Goal: Navigation & Orientation: Find specific page/section

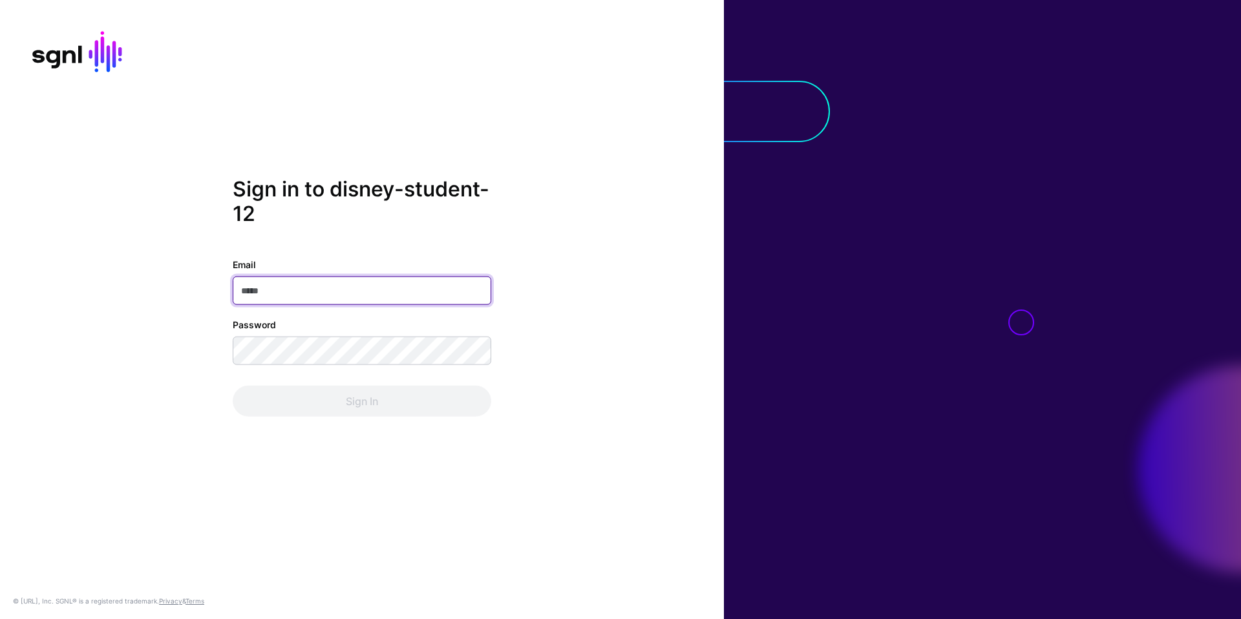
click at [405, 290] on input "Email" at bounding box center [362, 290] width 259 height 28
paste input "**********"
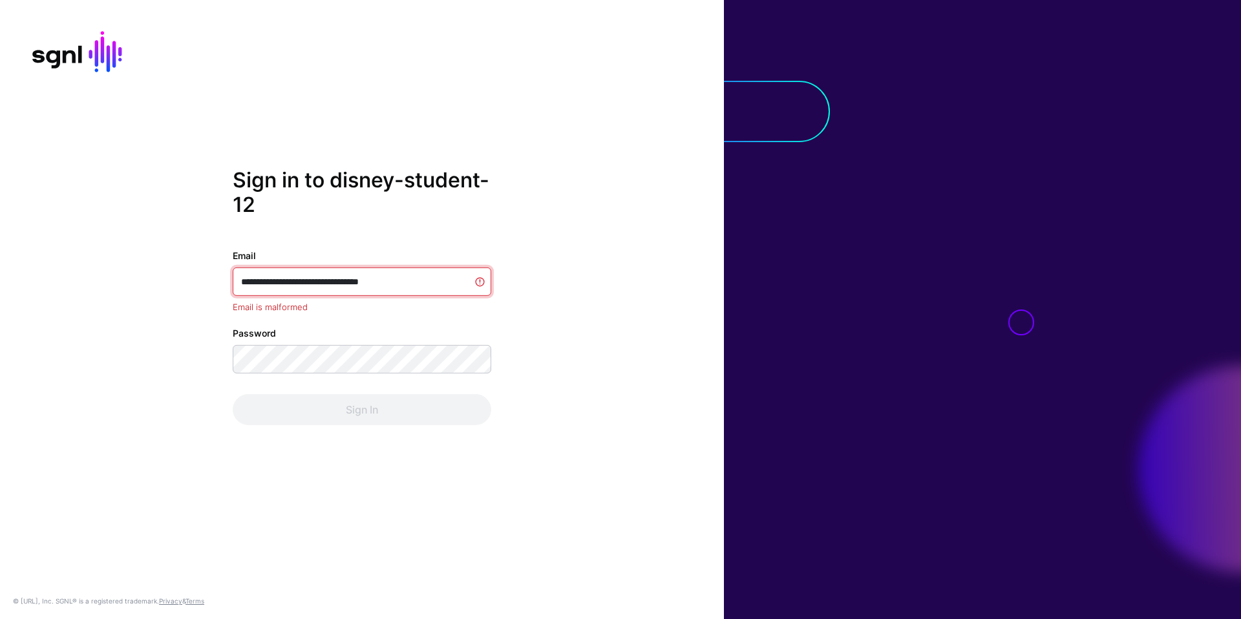
type input "**********"
click at [466, 284] on input "**********" at bounding box center [362, 282] width 259 height 28
click at [304, 282] on input "Email" at bounding box center [362, 282] width 259 height 28
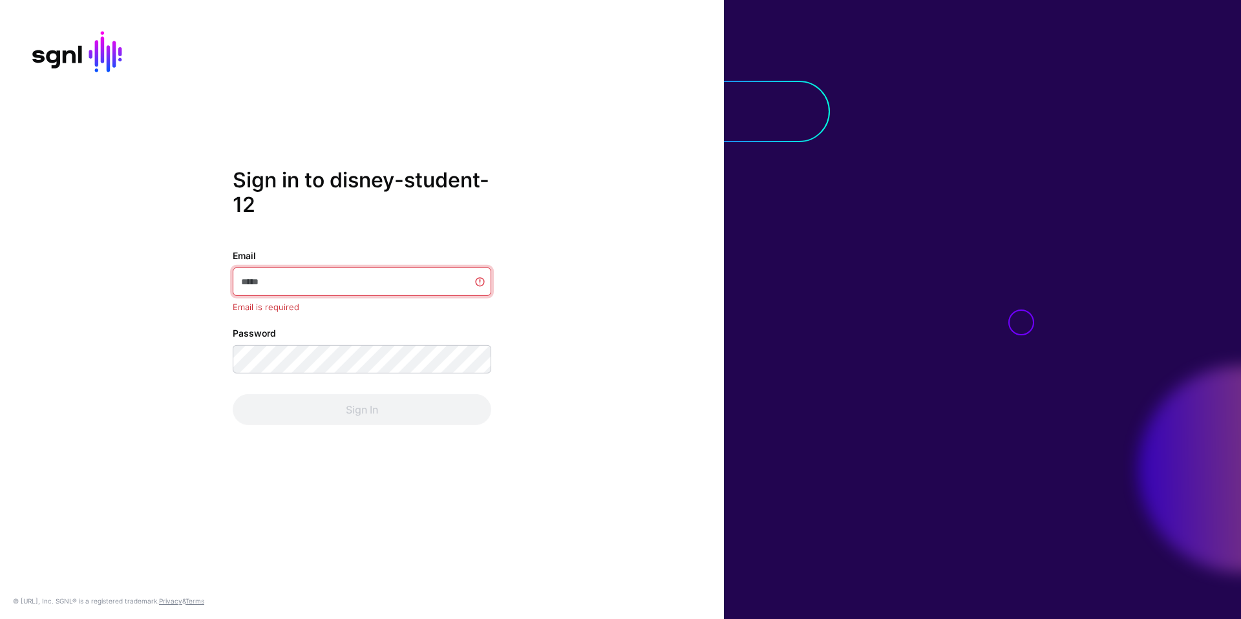
paste input "**********"
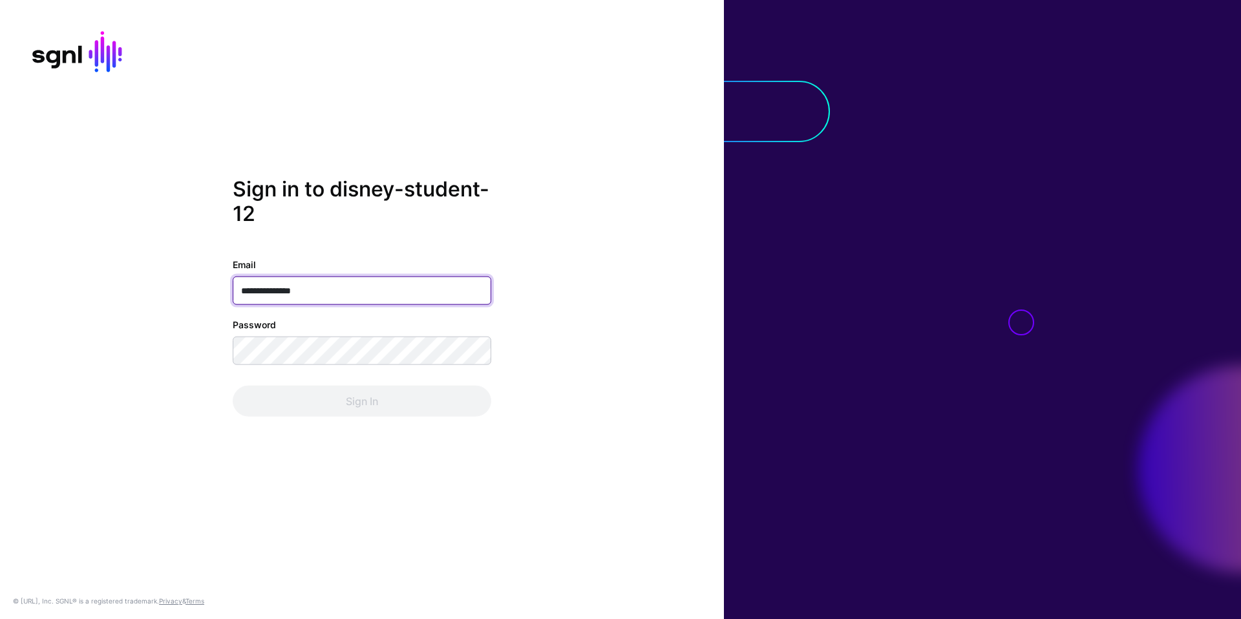
type input "**********"
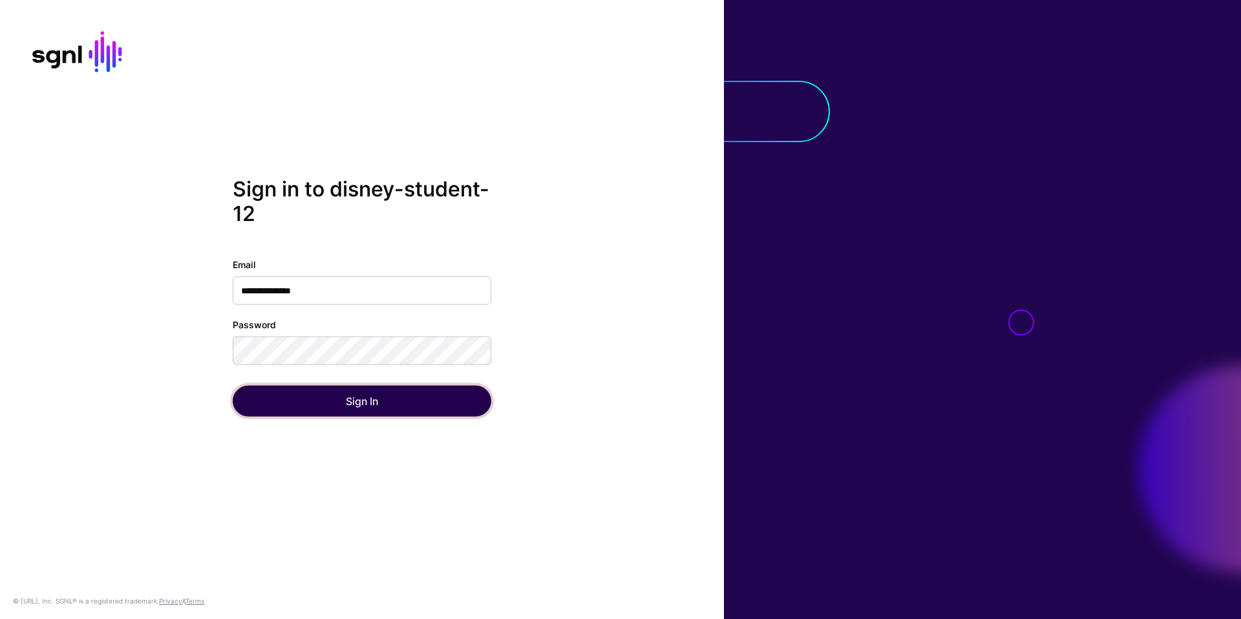
click at [377, 410] on button "Sign In" at bounding box center [362, 400] width 259 height 31
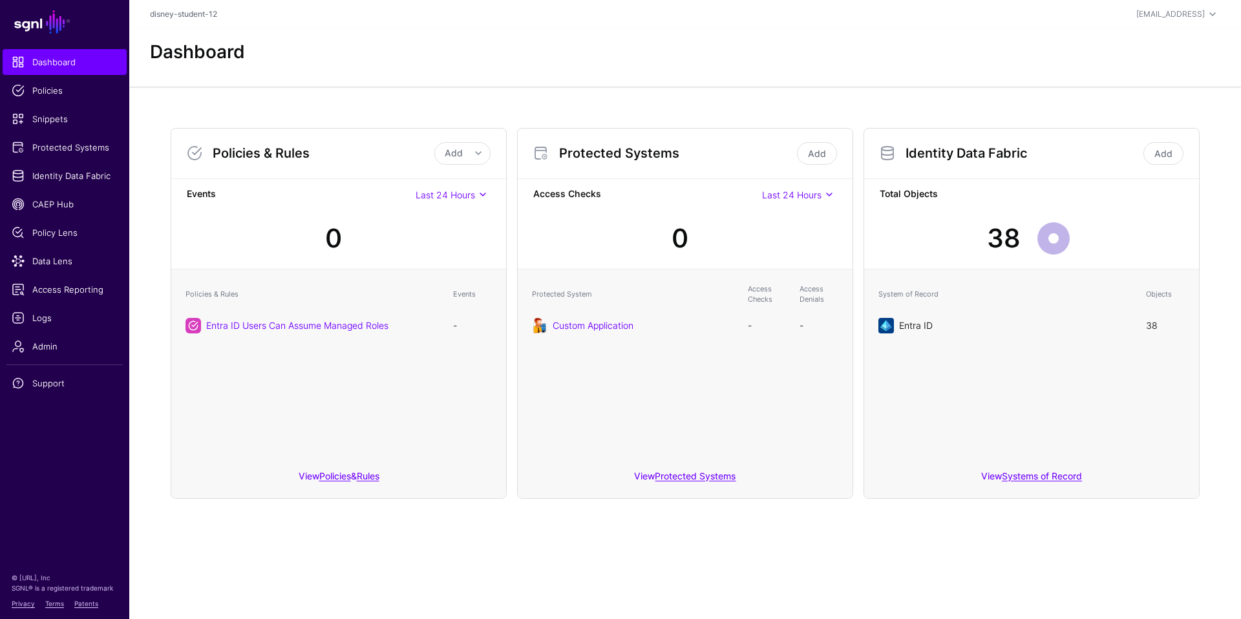
click at [915, 327] on link "Entra ID" at bounding box center [916, 325] width 34 height 11
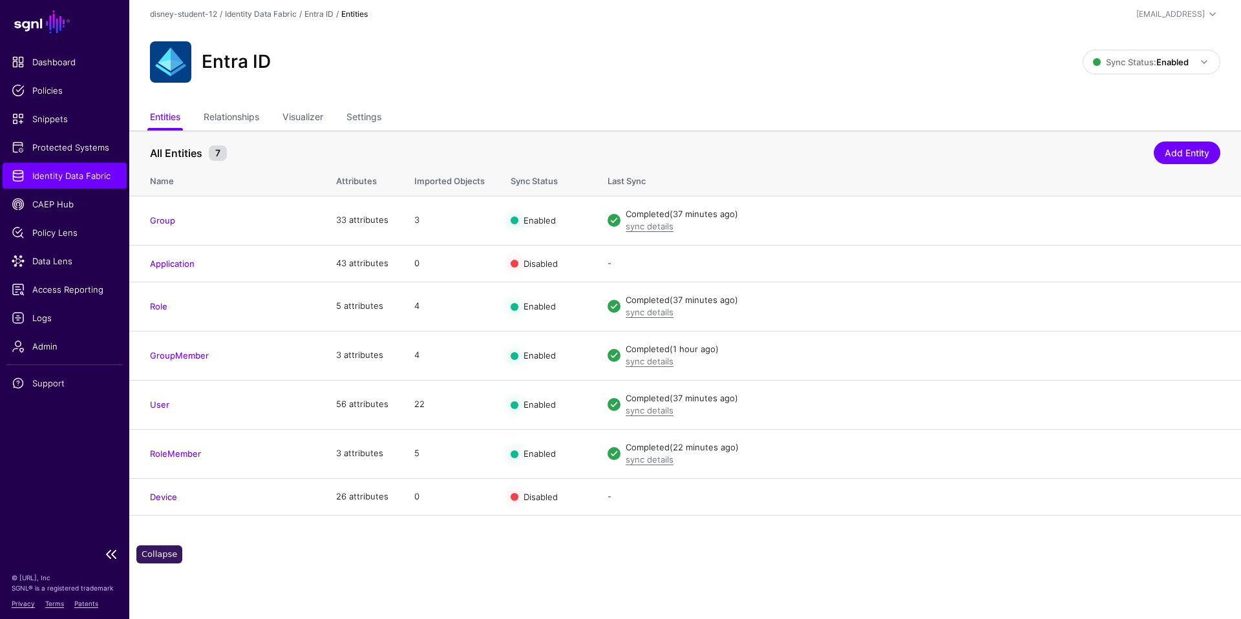
click at [112, 555] on link at bounding box center [64, 555] width 129 height 16
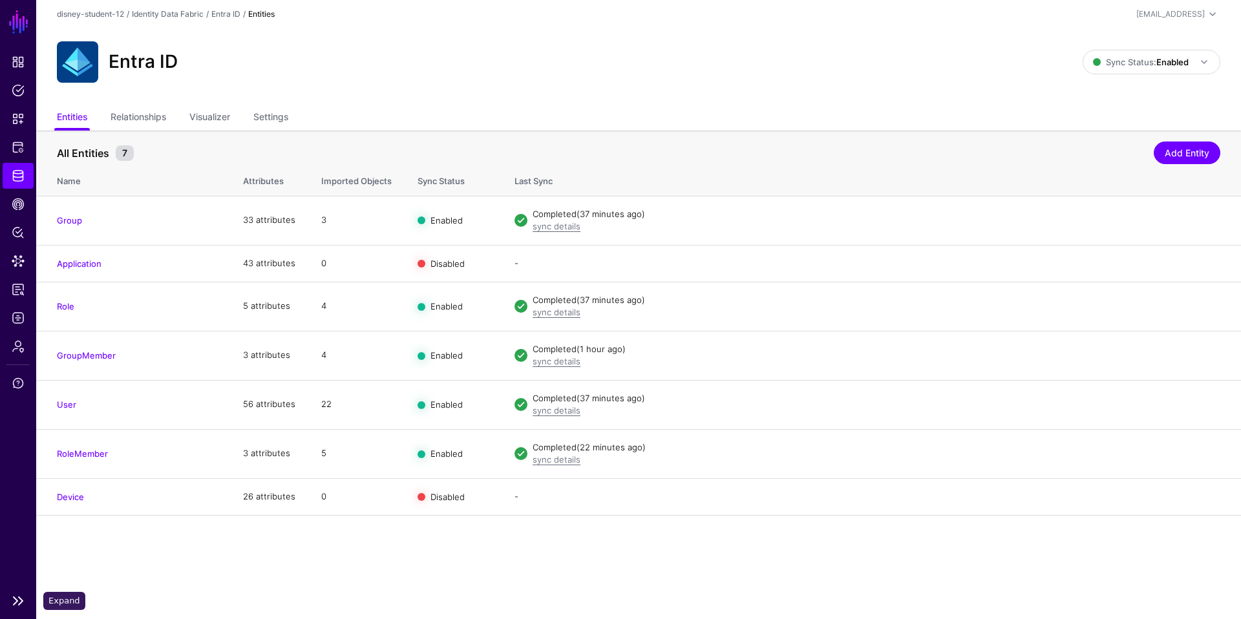
click at [18, 608] on link at bounding box center [18, 601] width 36 height 16
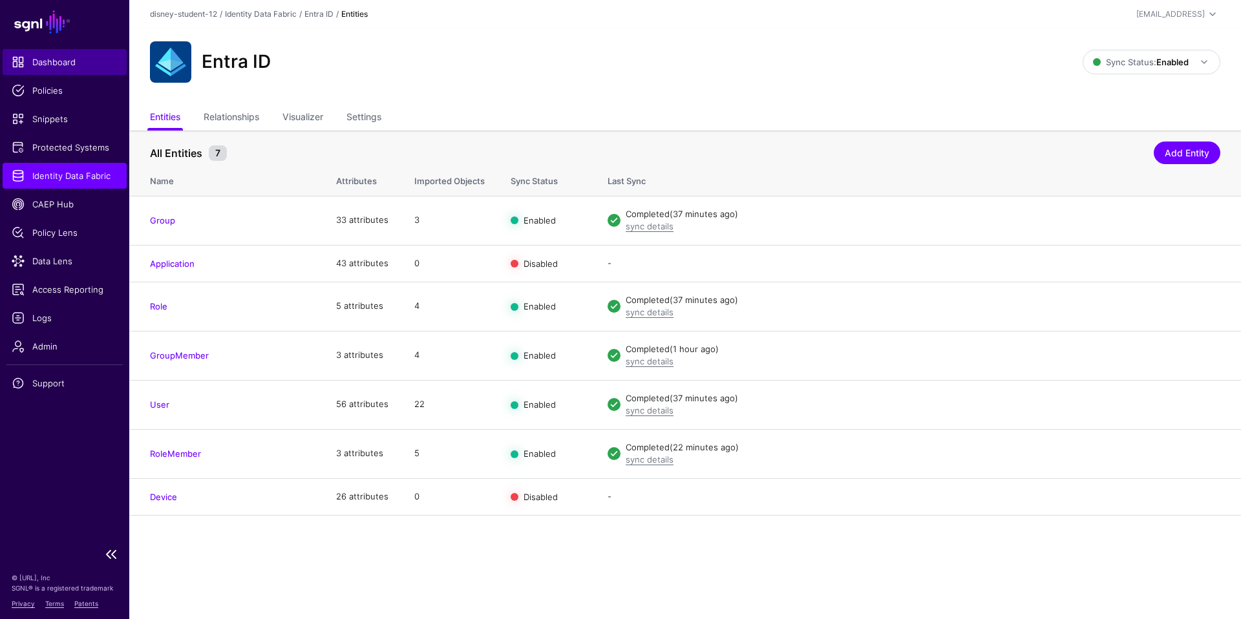
click at [45, 61] on span "Dashboard" at bounding box center [65, 62] width 106 height 13
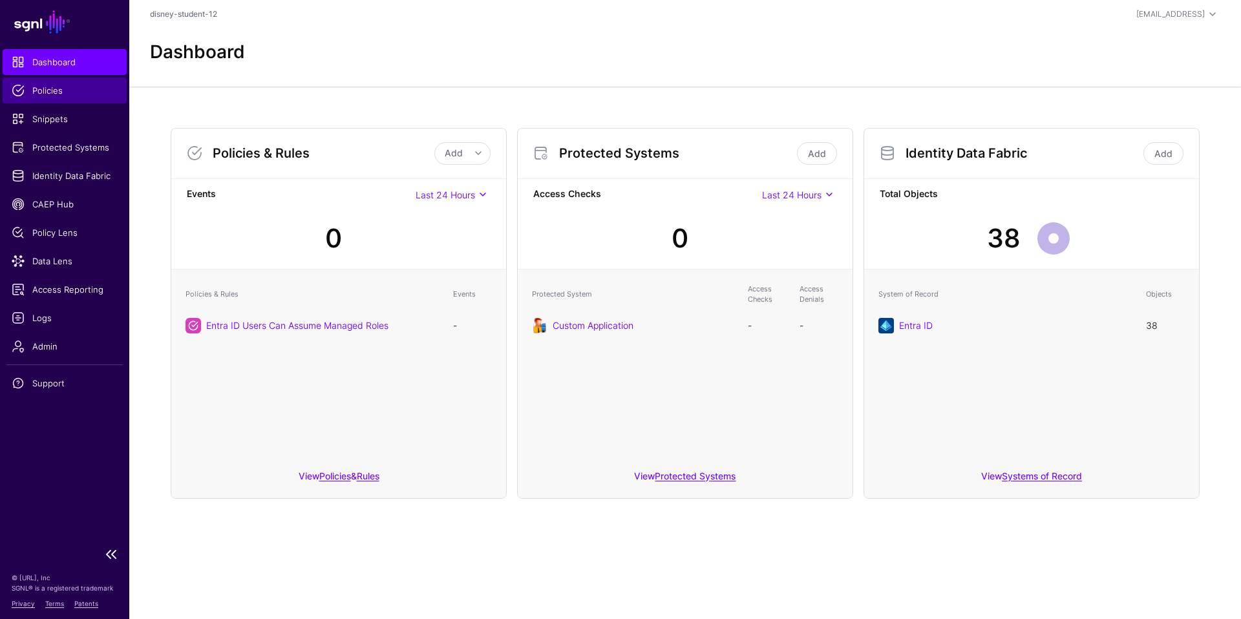
click at [41, 87] on span "Policies" at bounding box center [65, 90] width 106 height 13
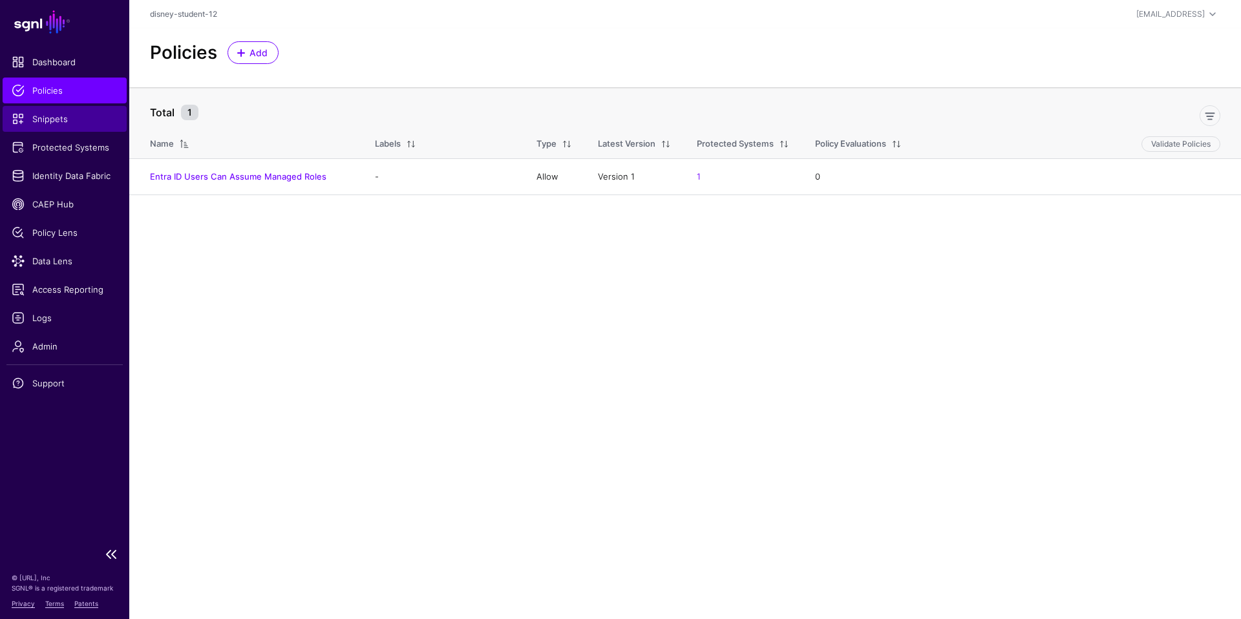
click at [42, 118] on span "Snippets" at bounding box center [65, 118] width 106 height 13
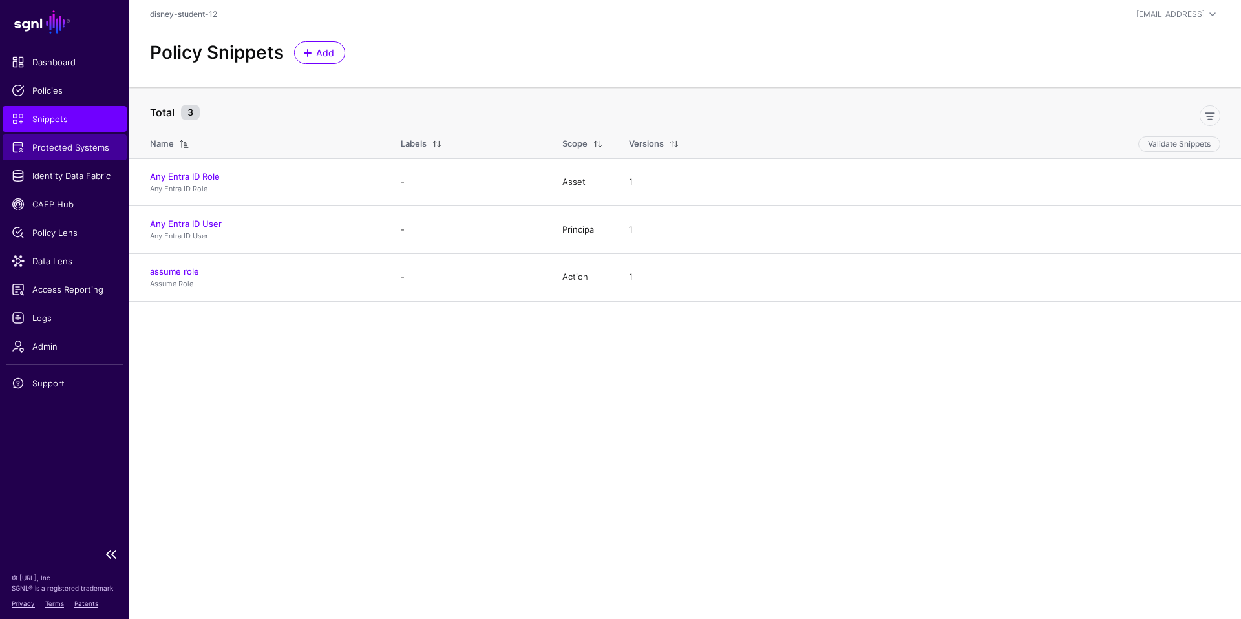
click at [50, 147] on span "Protected Systems" at bounding box center [65, 147] width 106 height 13
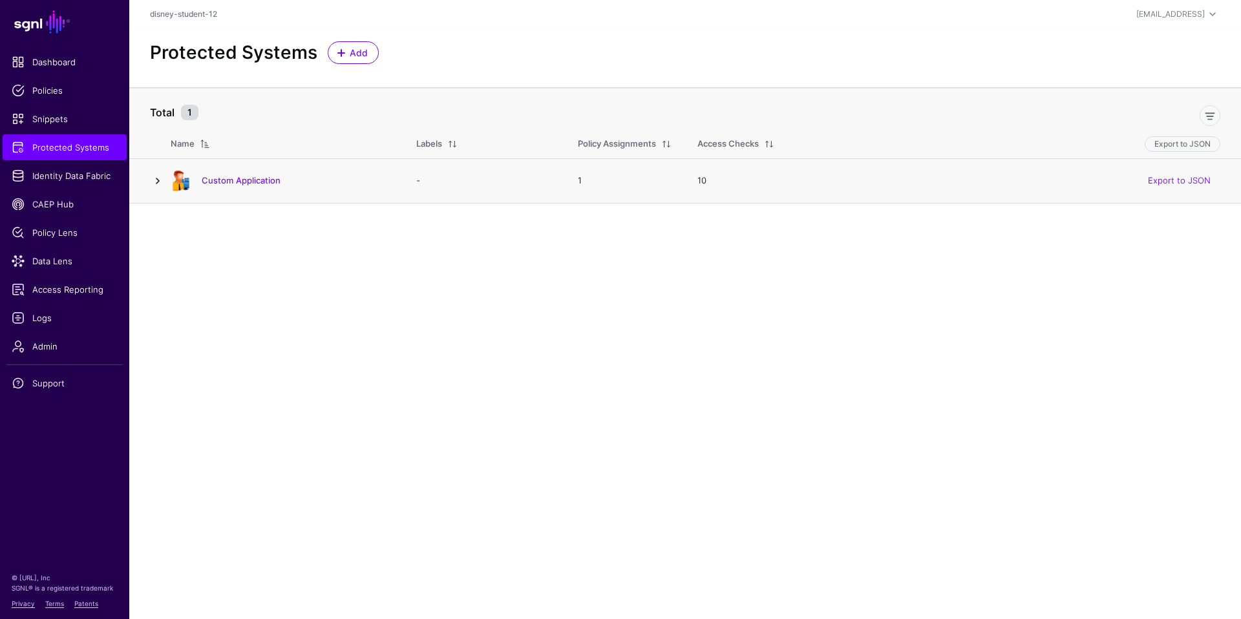
click at [158, 181] on link at bounding box center [158, 181] width 16 height 16
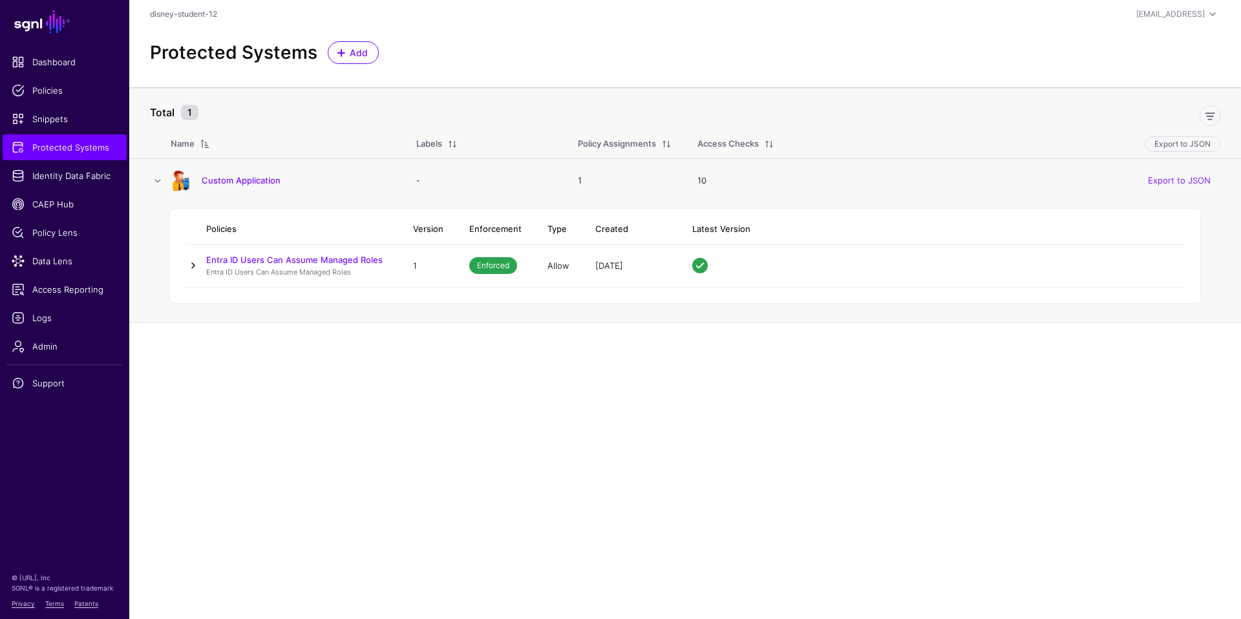
click at [193, 264] on link at bounding box center [194, 266] width 16 height 16
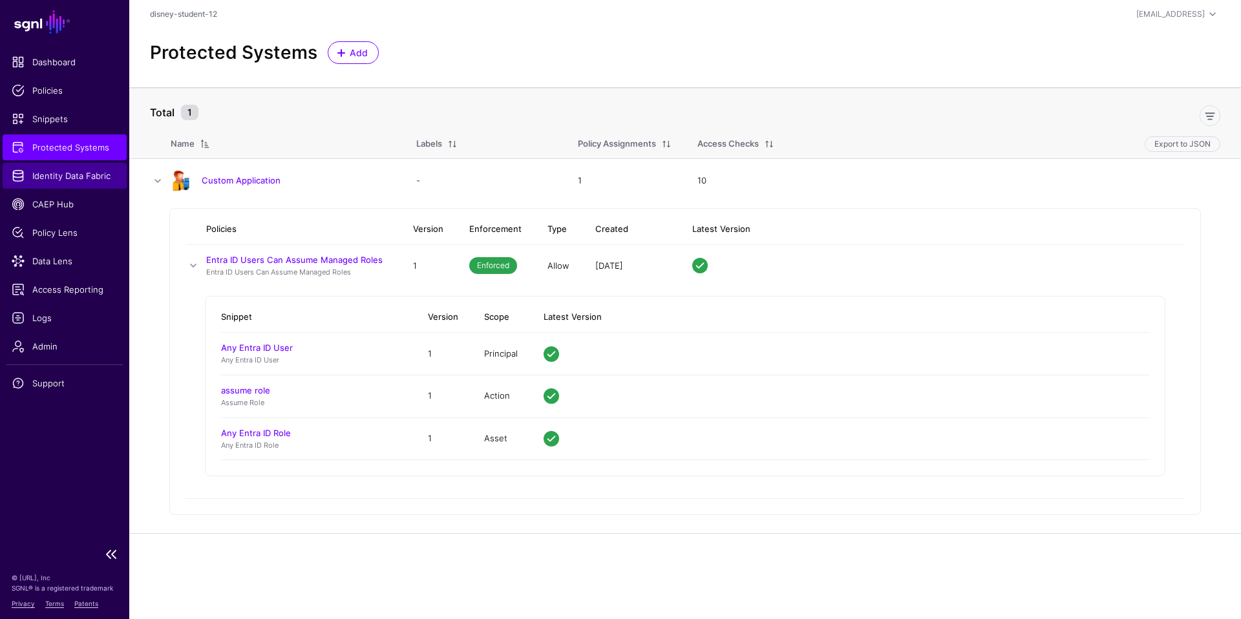
click at [44, 173] on span "Identity Data Fabric" at bounding box center [65, 175] width 106 height 13
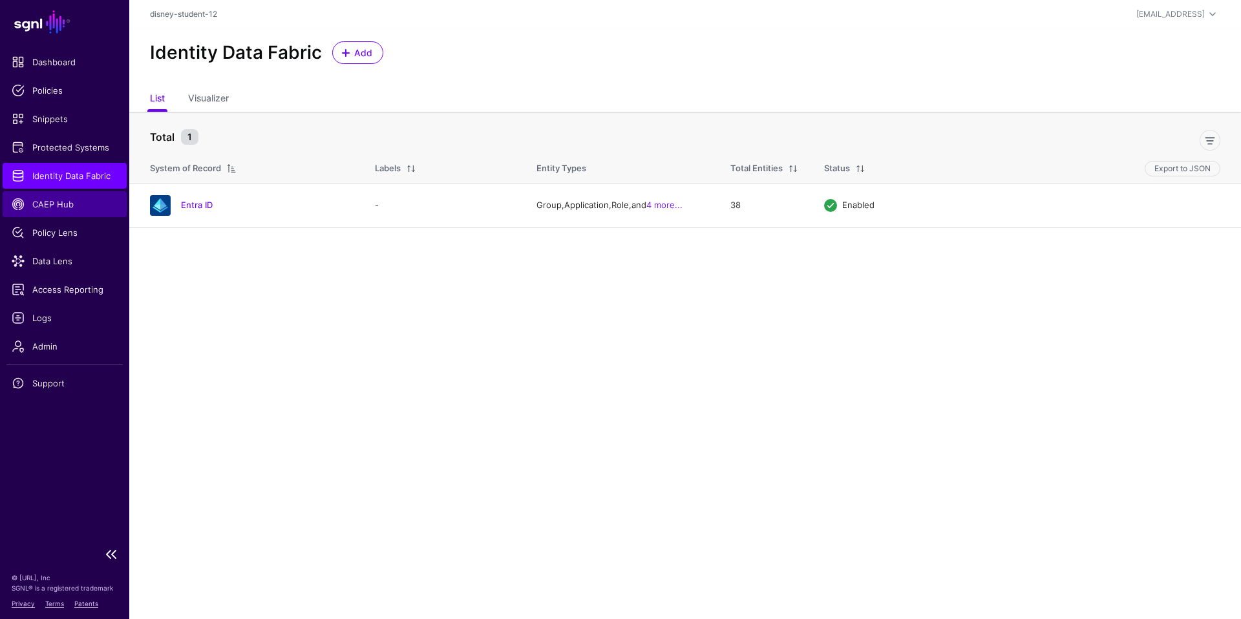
click at [55, 205] on span "CAEP Hub" at bounding box center [65, 204] width 106 height 13
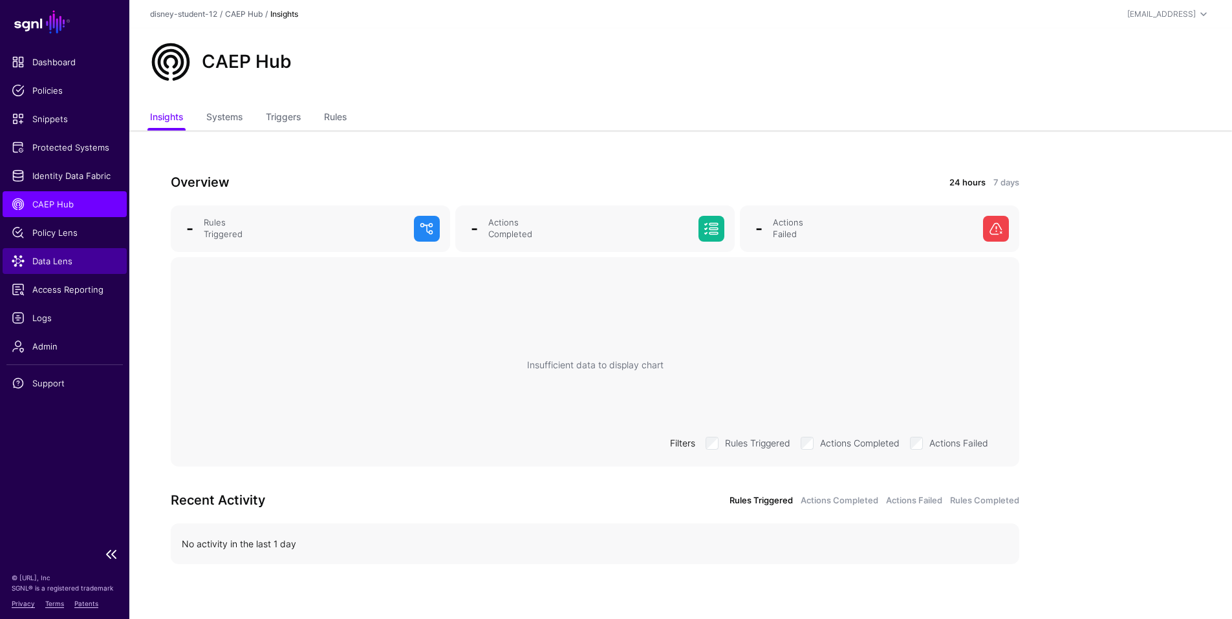
click at [50, 264] on span "Data Lens" at bounding box center [65, 261] width 106 height 13
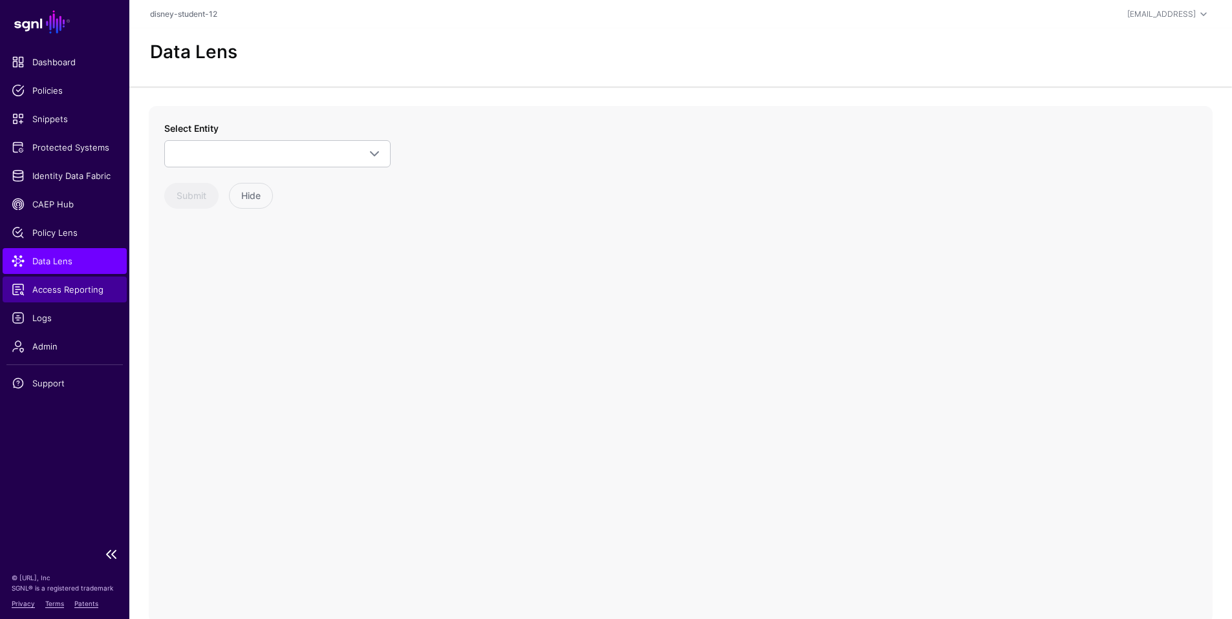
click at [58, 291] on span "Access Reporting" at bounding box center [65, 289] width 106 height 13
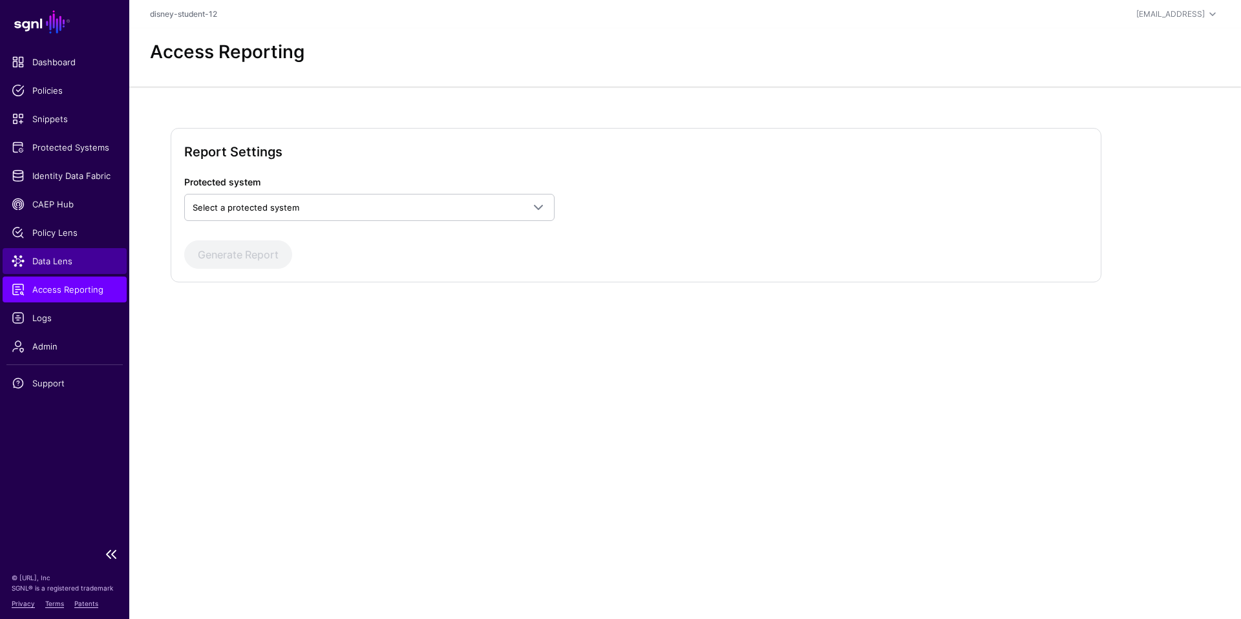
click at [55, 259] on span "Data Lens" at bounding box center [65, 261] width 106 height 13
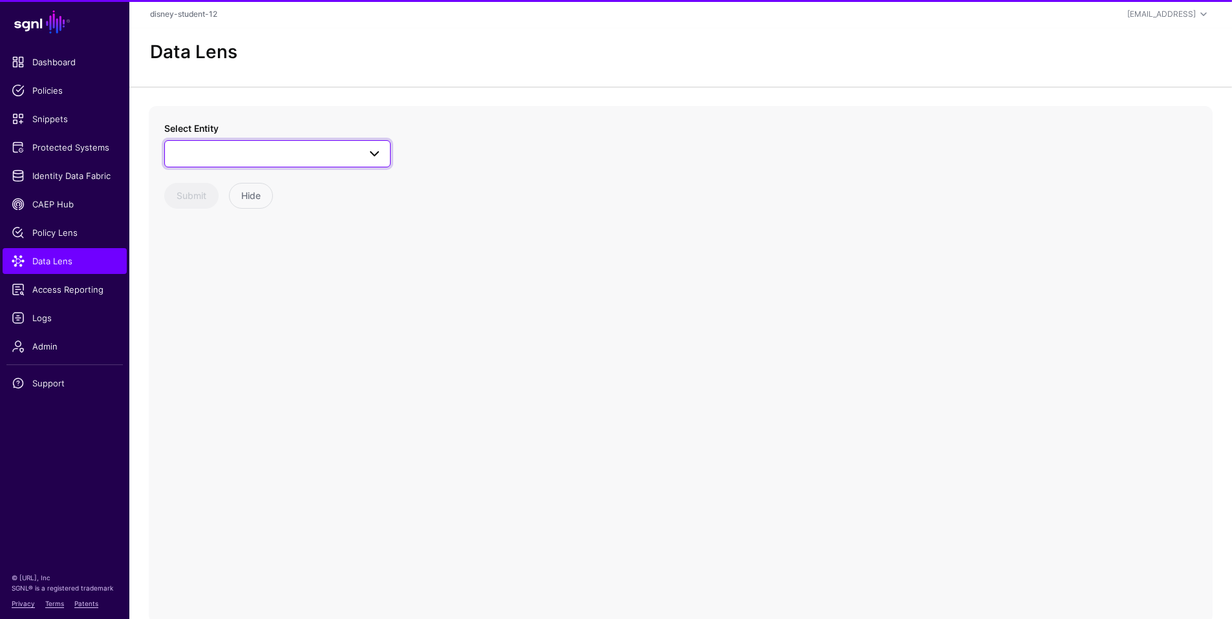
click at [298, 155] on span at bounding box center [277, 154] width 209 height 16
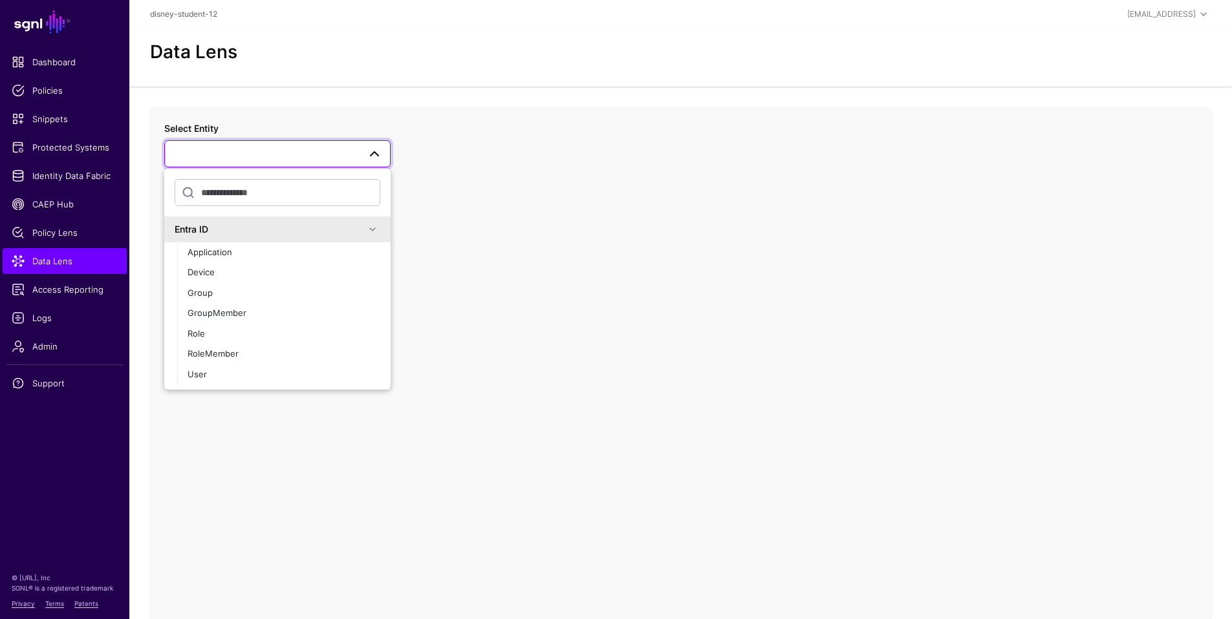
click at [298, 155] on span at bounding box center [277, 154] width 209 height 16
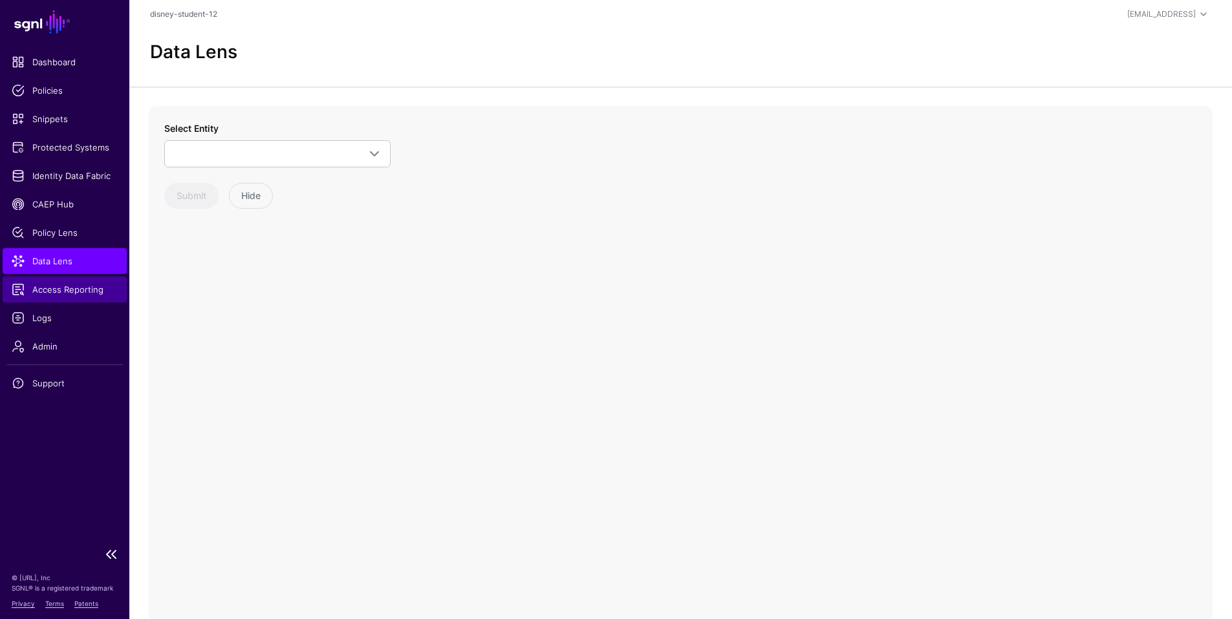
click at [87, 287] on span "Access Reporting" at bounding box center [65, 289] width 106 height 13
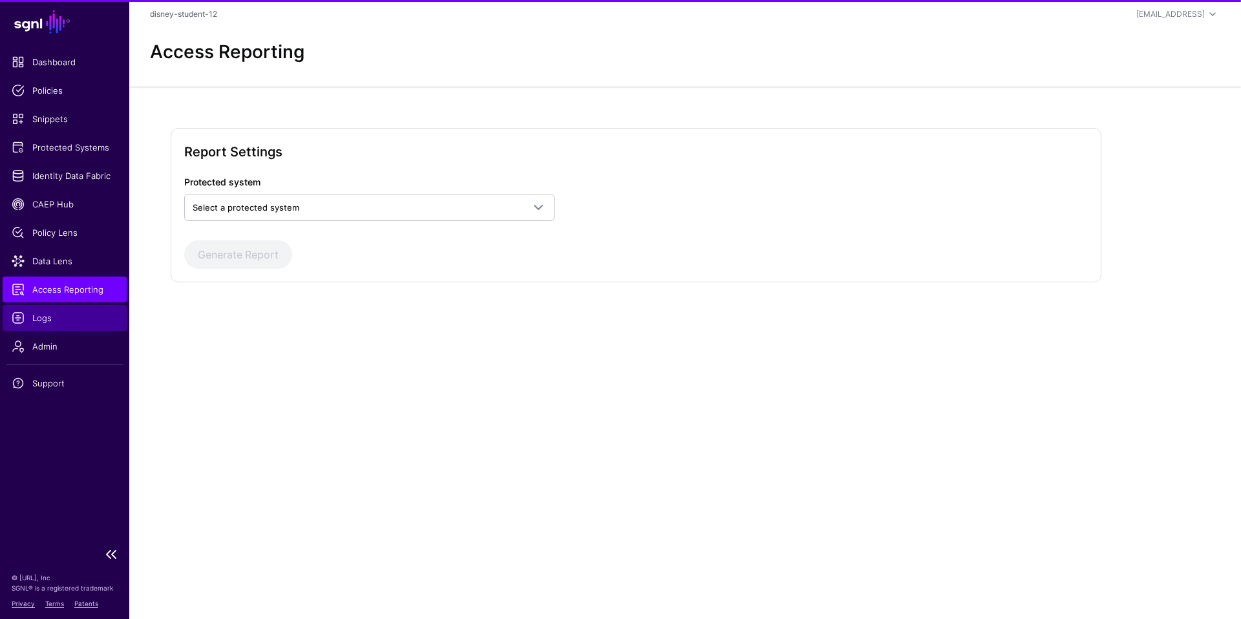
click at [53, 316] on span "Logs" at bounding box center [65, 318] width 106 height 13
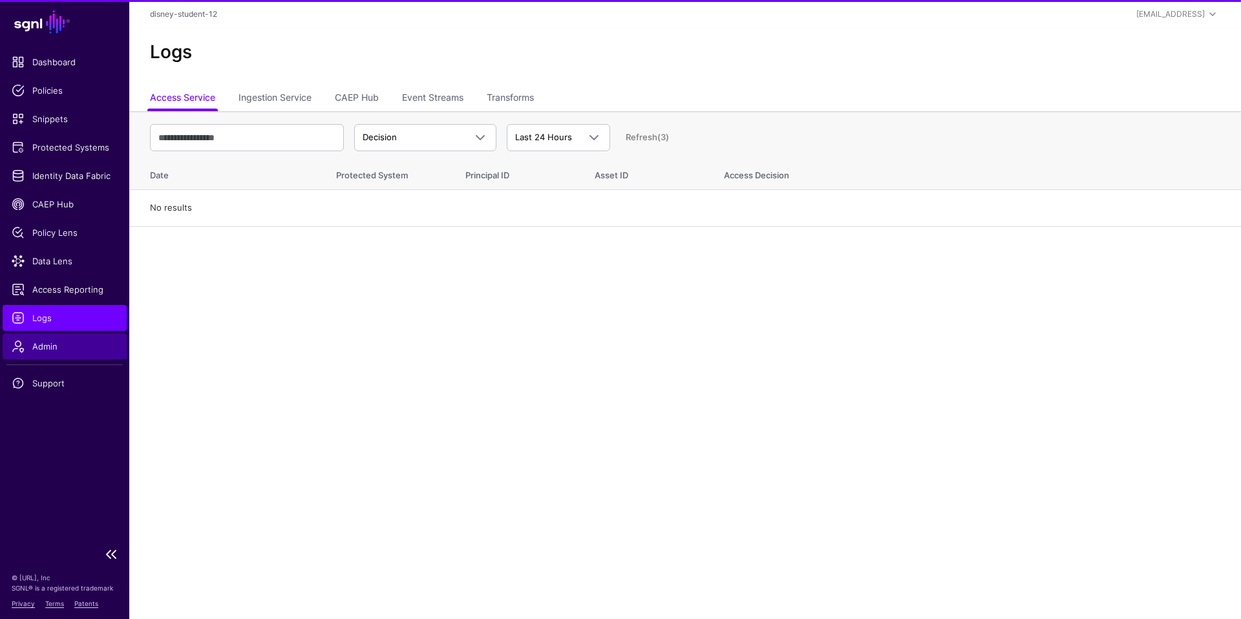
click at [48, 350] on span "Admin" at bounding box center [65, 346] width 106 height 13
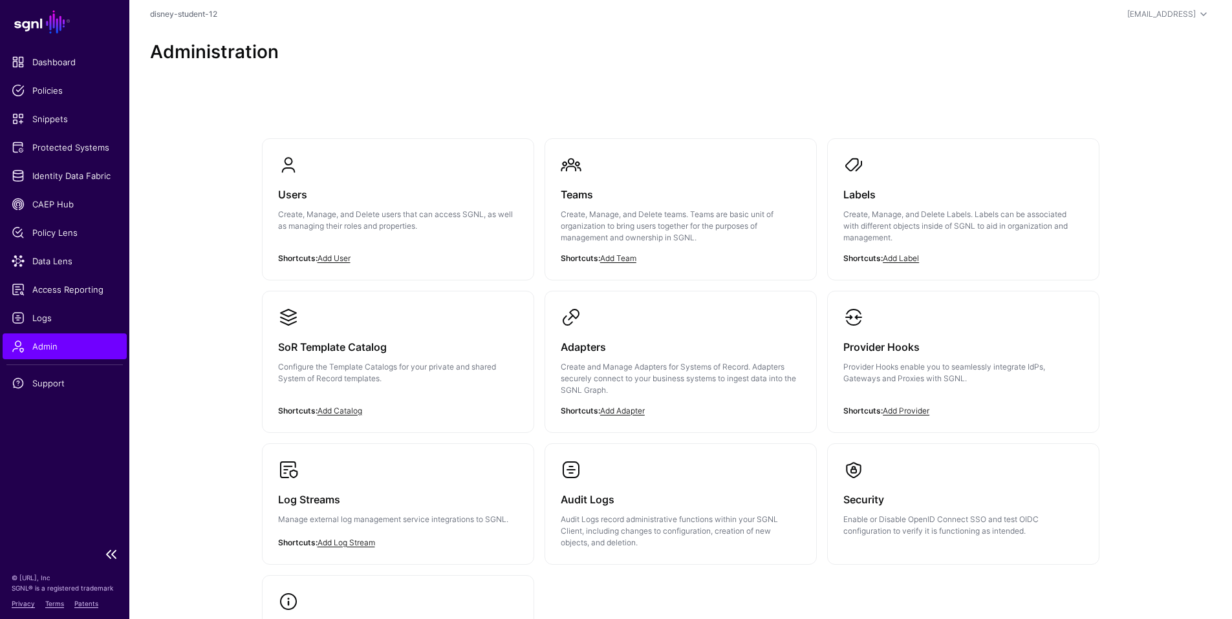
click at [30, 345] on span "Admin" at bounding box center [65, 346] width 106 height 13
click at [1159, 16] on div "[EMAIL_ADDRESS]" at bounding box center [1161, 14] width 69 height 12
click at [281, 194] on h3 "Users" at bounding box center [398, 195] width 240 height 18
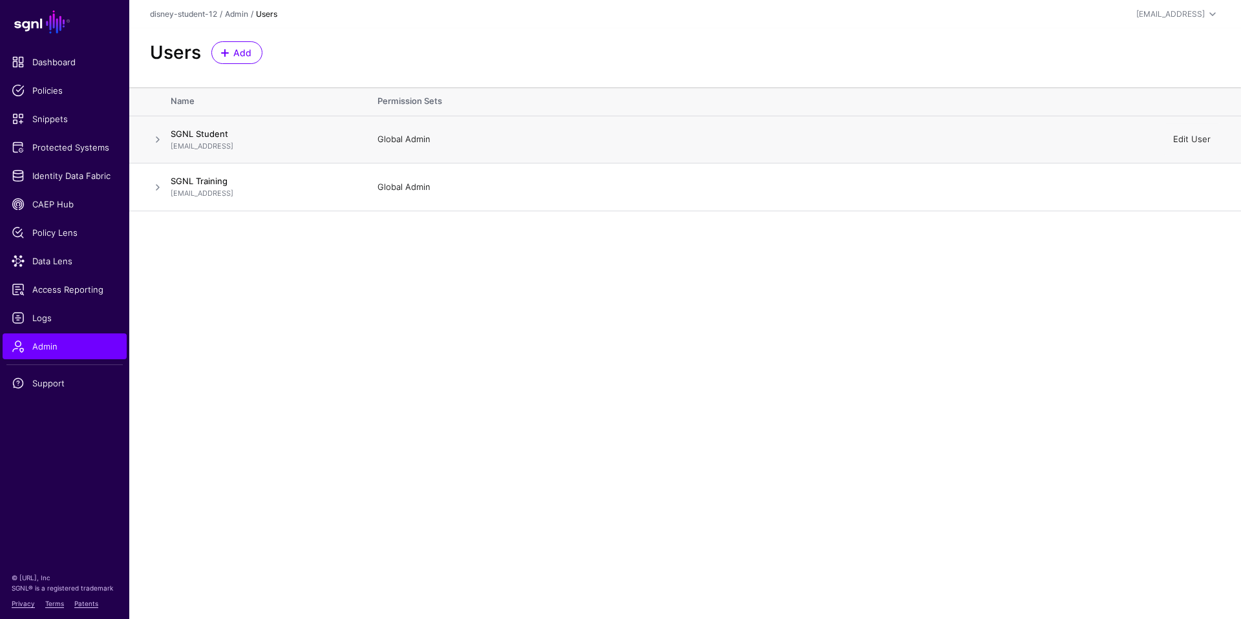
click at [1198, 138] on link "Edit User" at bounding box center [1191, 139] width 37 height 10
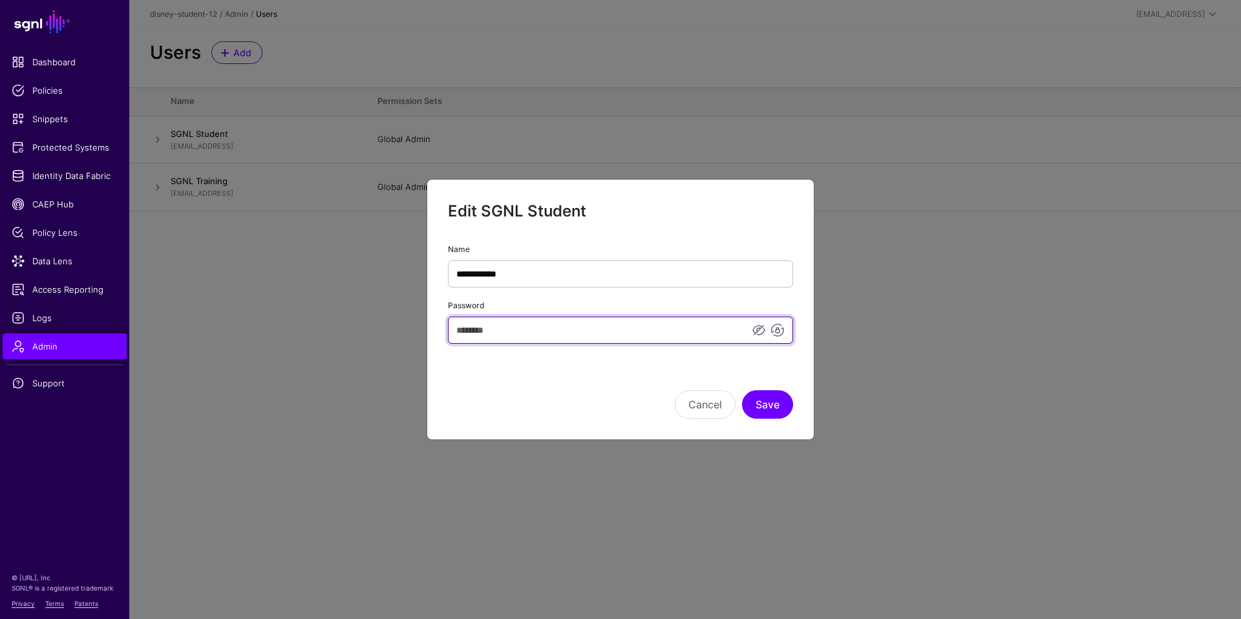
click at [561, 335] on input "Password" at bounding box center [620, 330] width 345 height 27
type input "********"
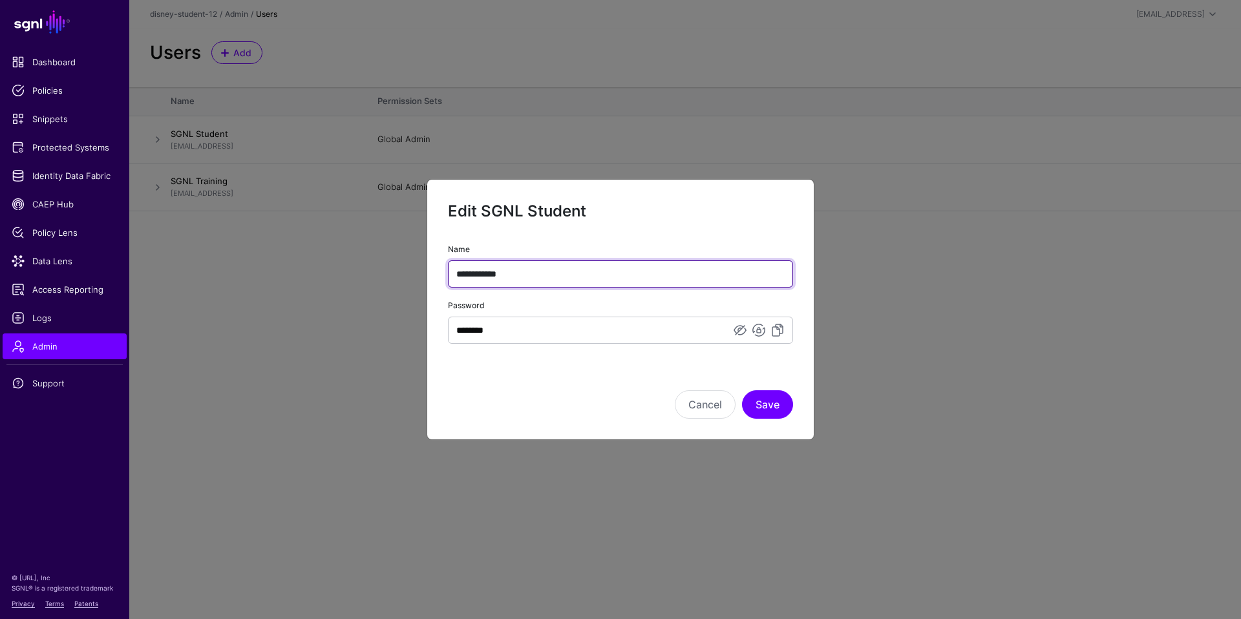
click at [535, 273] on input "**********" at bounding box center [620, 274] width 345 height 27
type input "**********"
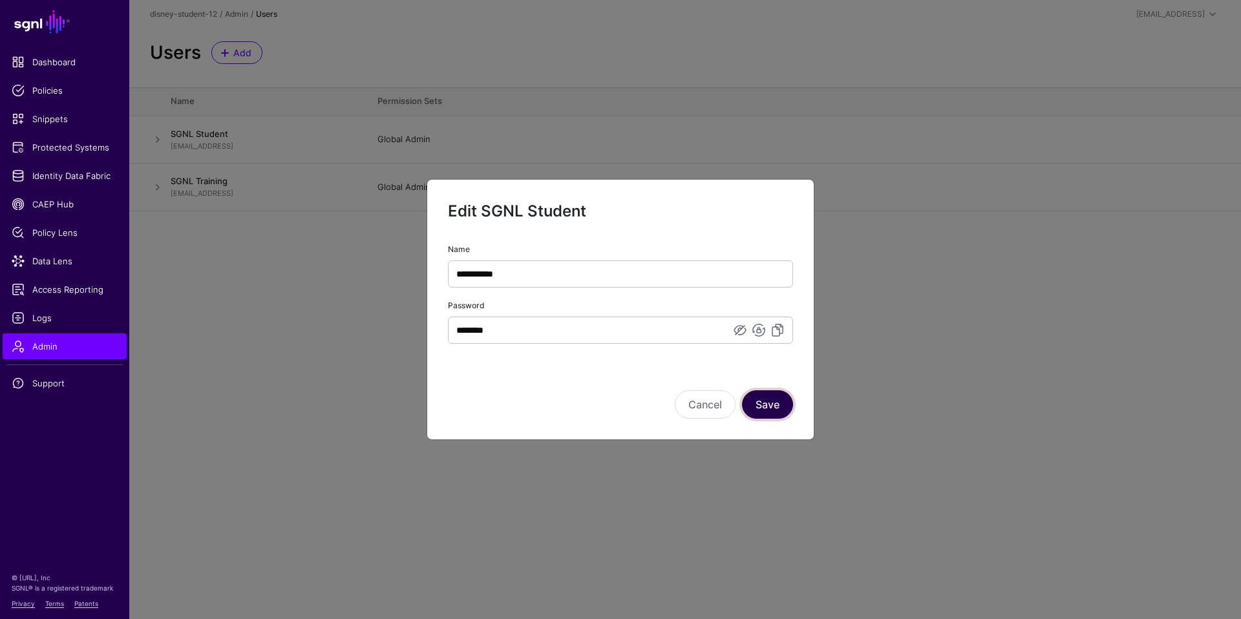
click at [766, 406] on button "Save" at bounding box center [767, 404] width 51 height 28
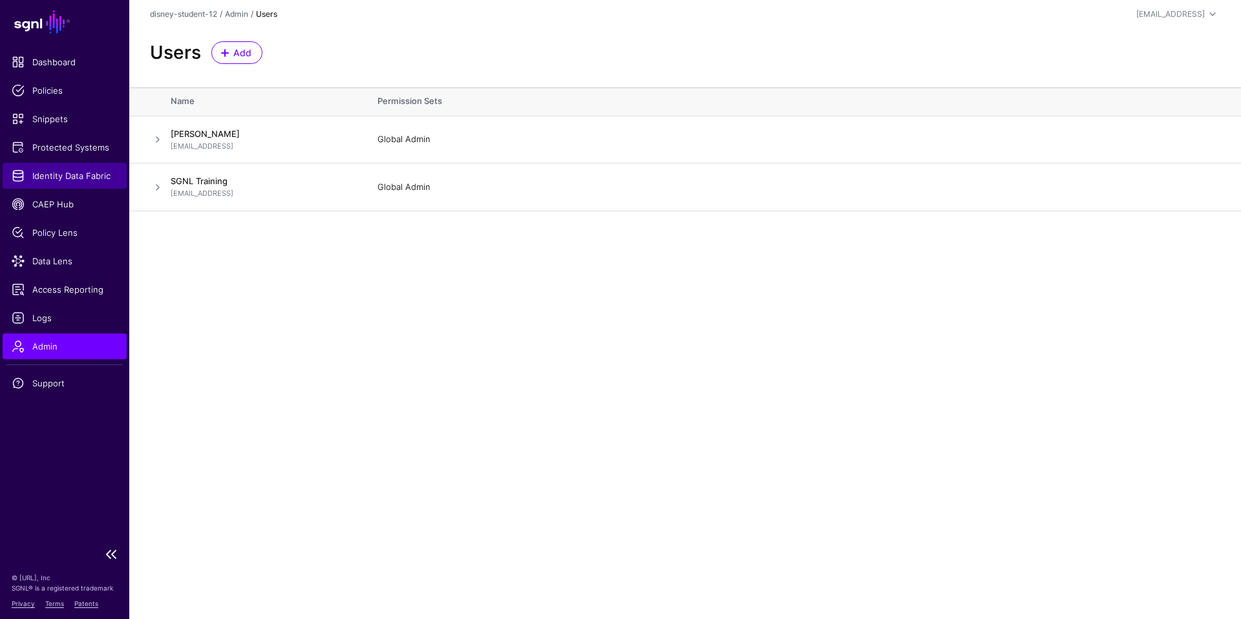
click at [54, 175] on span "Identity Data Fabric" at bounding box center [65, 175] width 106 height 13
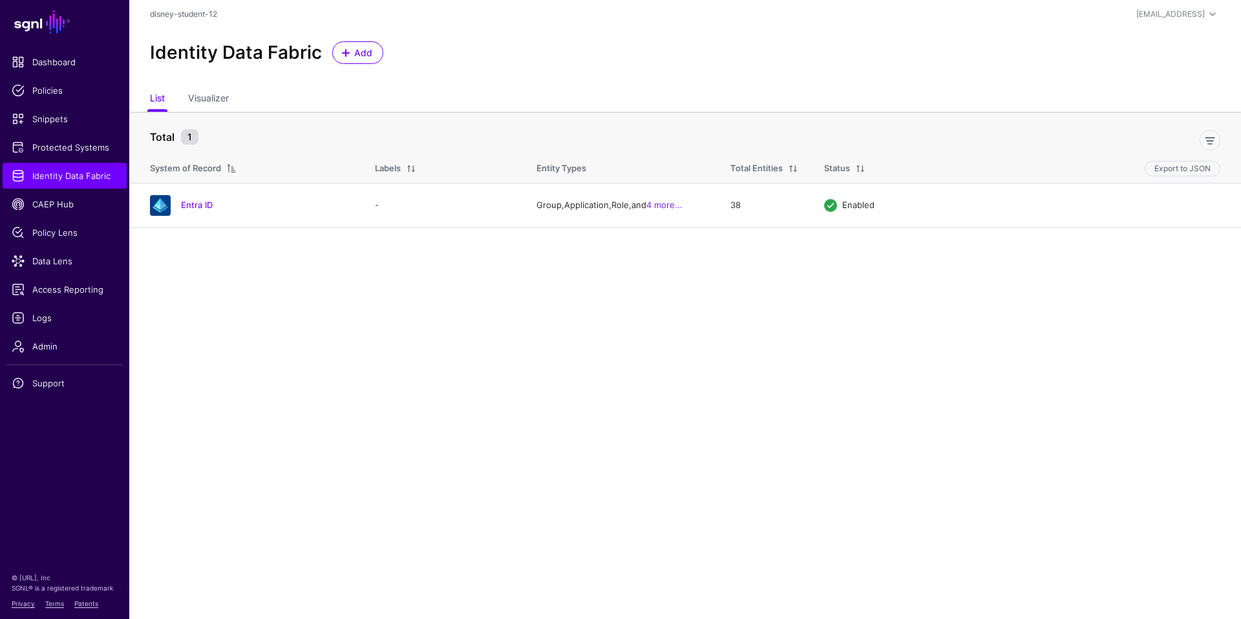
click at [234, 261] on main "SGNL Dashboard Policies Snippets Protected Systems Identity Data Fabric CAEP Hu…" at bounding box center [620, 309] width 1241 height 619
click at [198, 202] on link "Entra ID" at bounding box center [197, 205] width 32 height 10
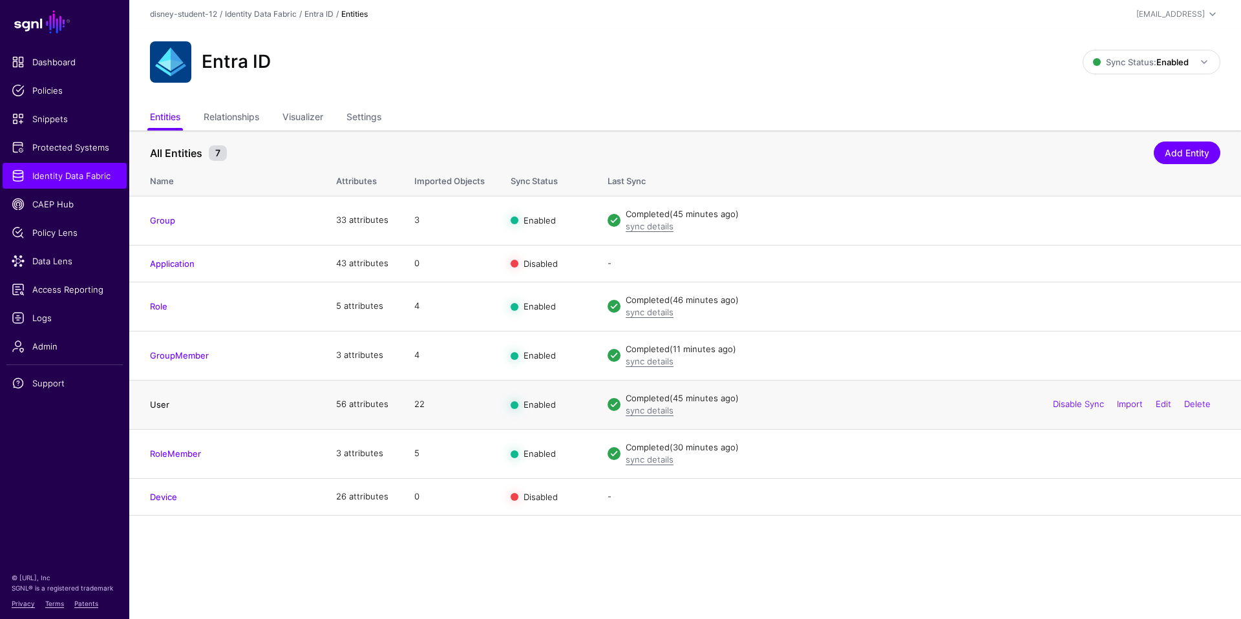
click at [158, 405] on link "User" at bounding box center [159, 405] width 19 height 10
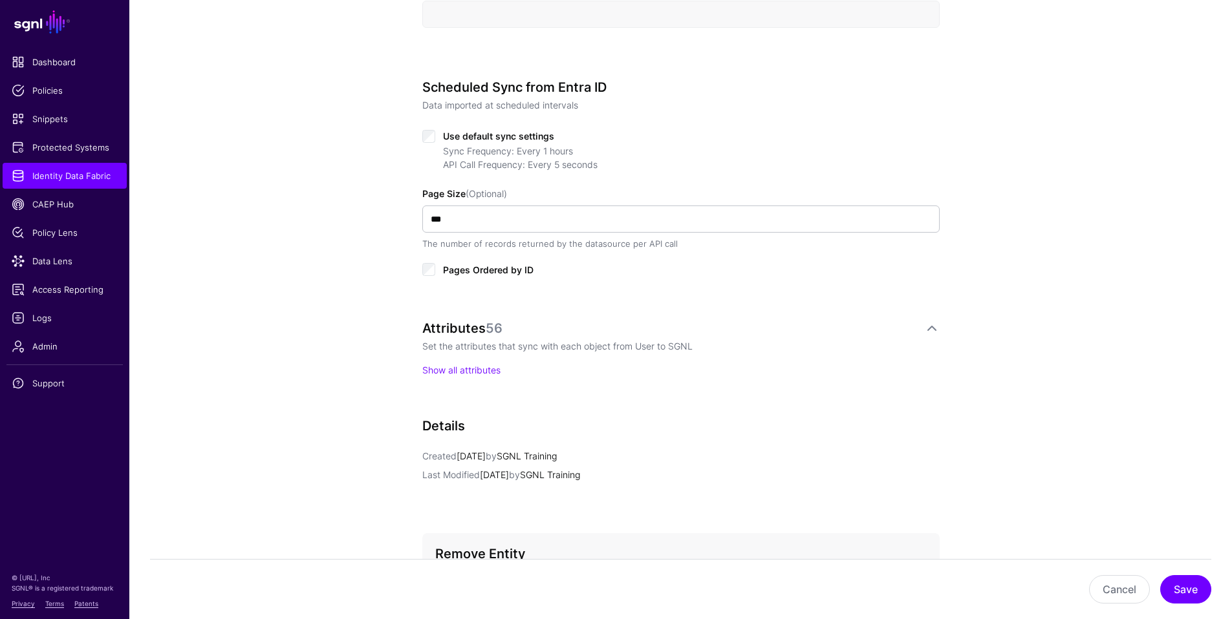
scroll to position [608, 0]
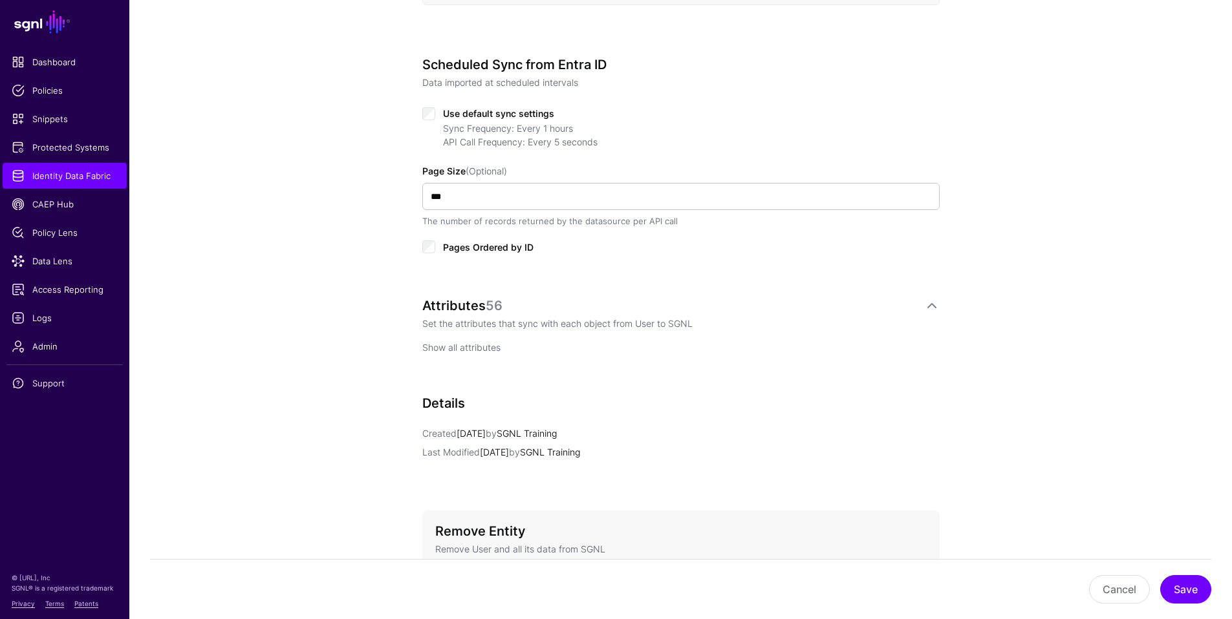
click at [486, 349] on link "Show all attributes" at bounding box center [461, 347] width 78 height 11
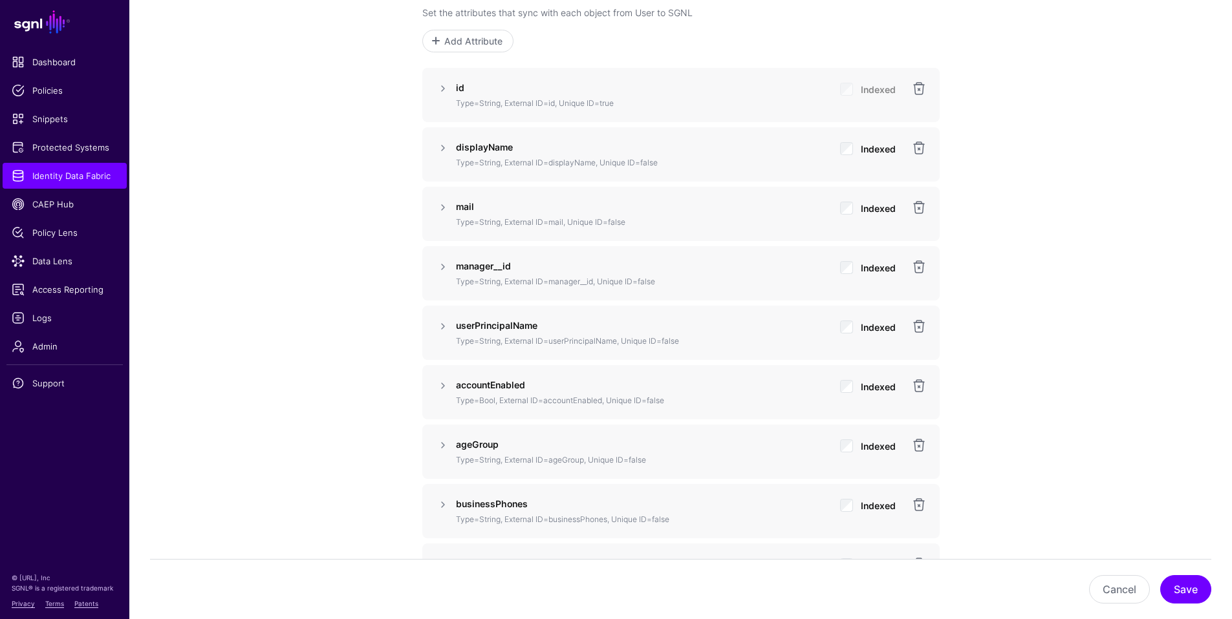
scroll to position [917, 0]
click at [446, 93] on link at bounding box center [443, 91] width 16 height 16
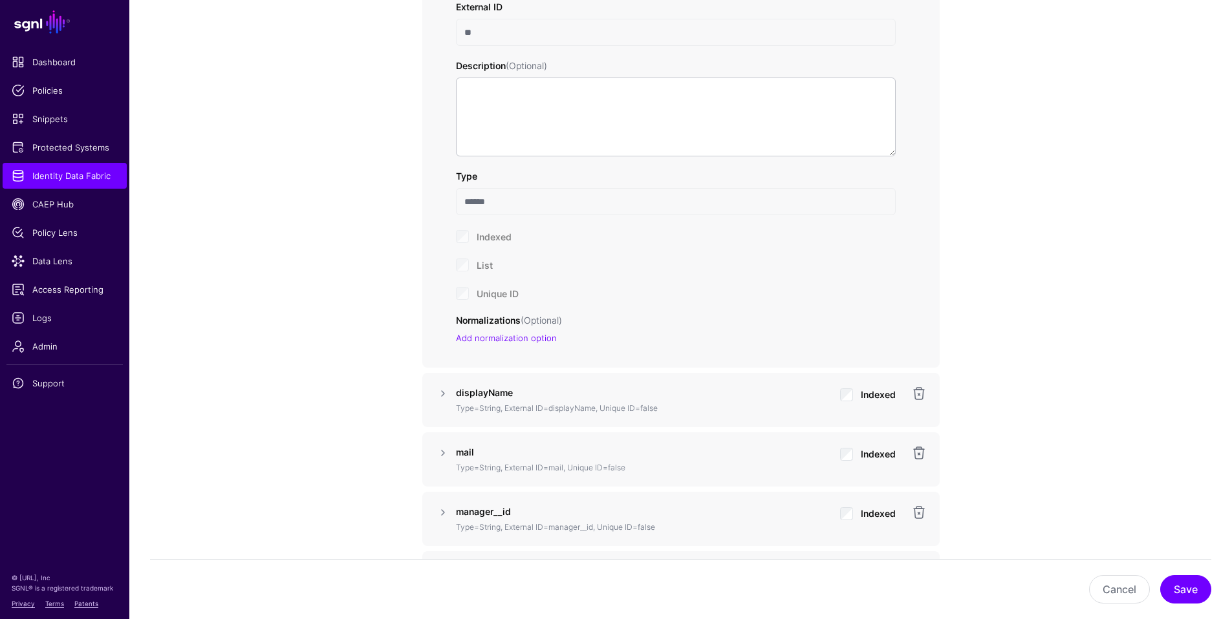
scroll to position [1102, 0]
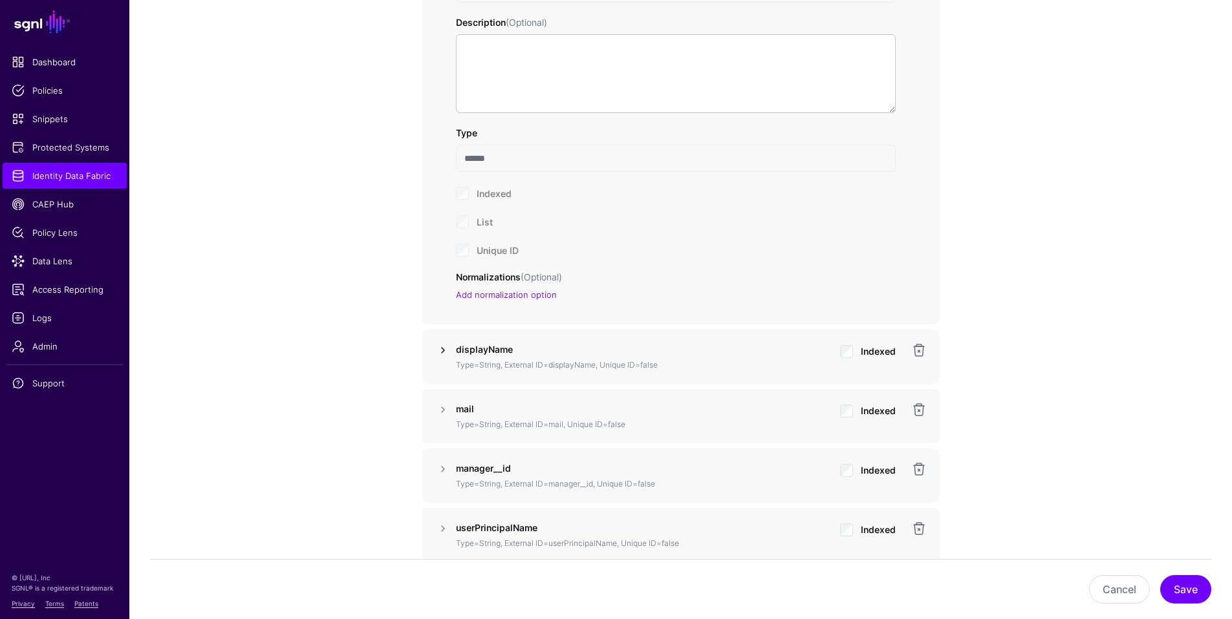
click at [440, 349] on link at bounding box center [443, 351] width 16 height 16
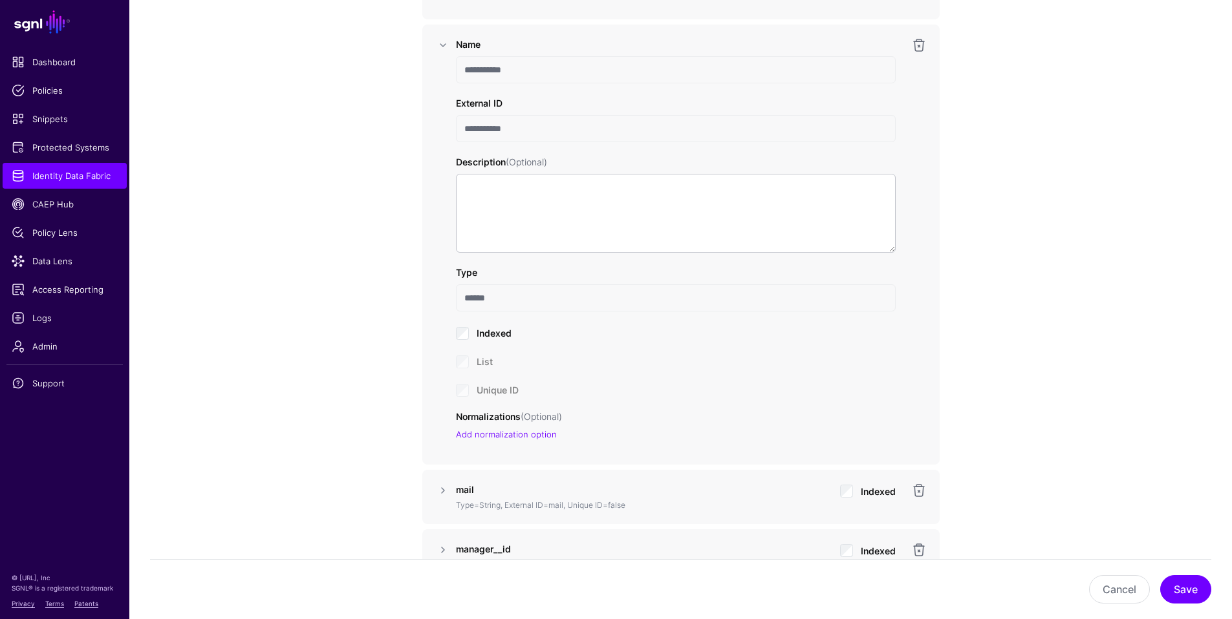
scroll to position [1424, 0]
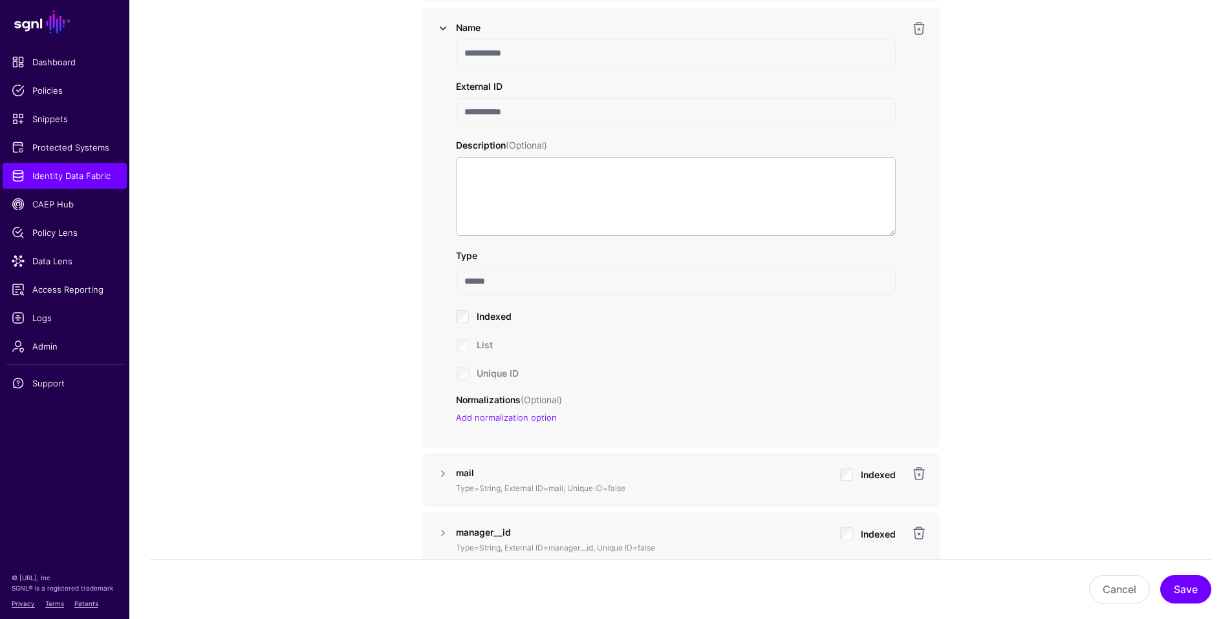
click at [443, 28] on link at bounding box center [443, 29] width 16 height 16
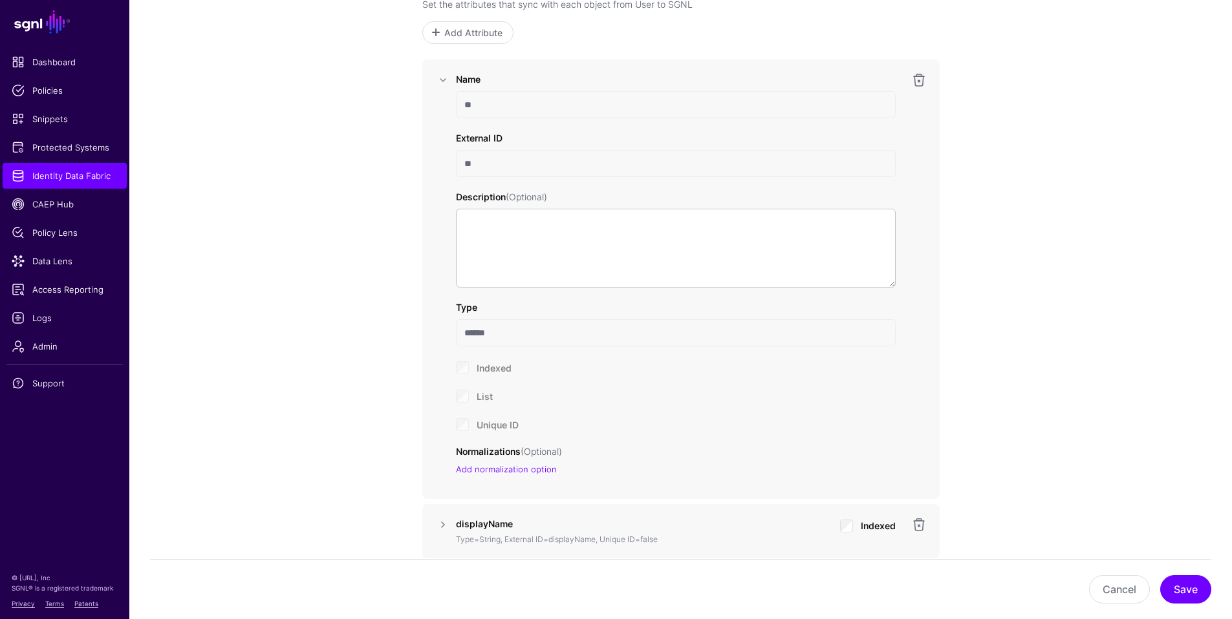
scroll to position [780, 0]
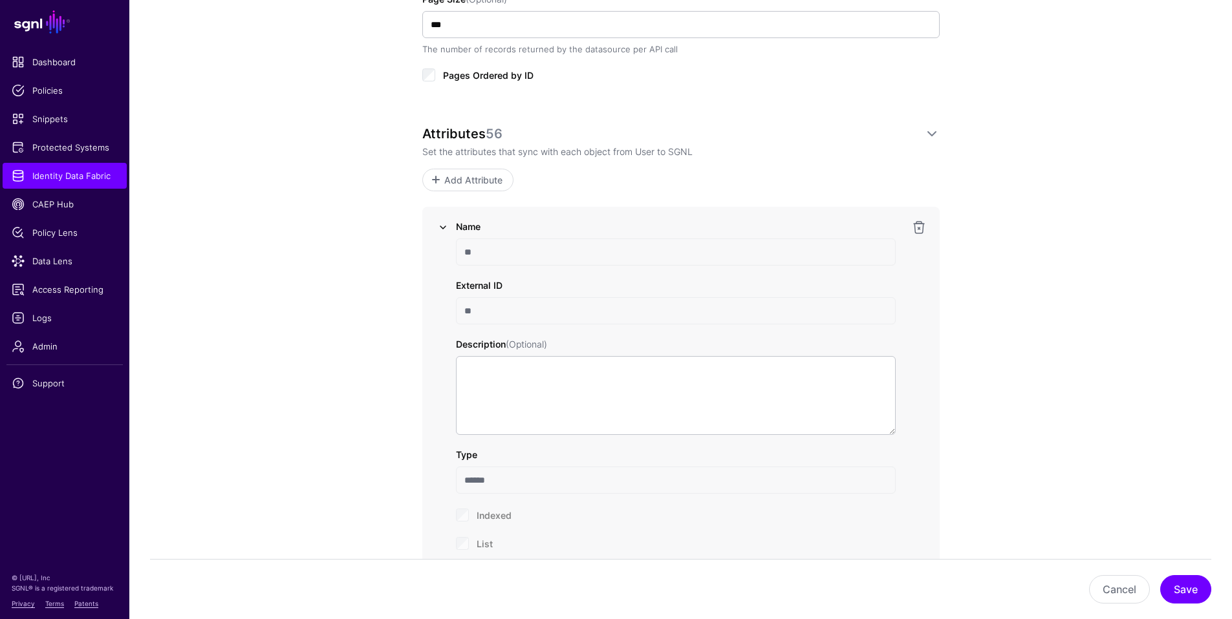
click at [442, 230] on link at bounding box center [443, 228] width 16 height 16
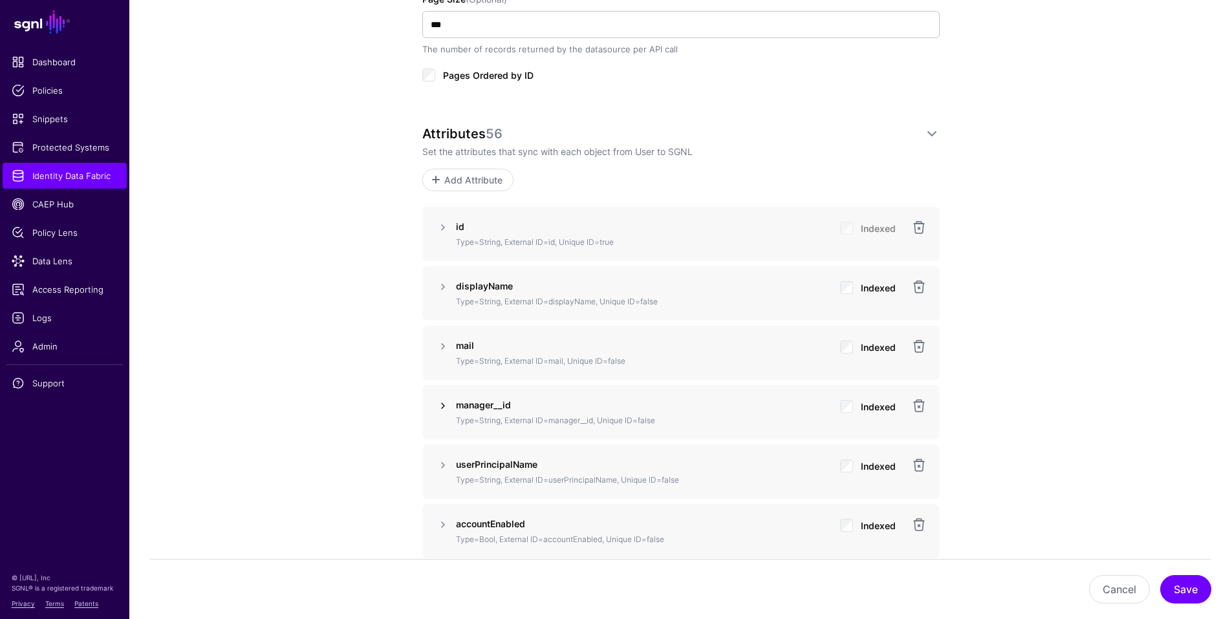
click at [443, 405] on link at bounding box center [443, 406] width 16 height 16
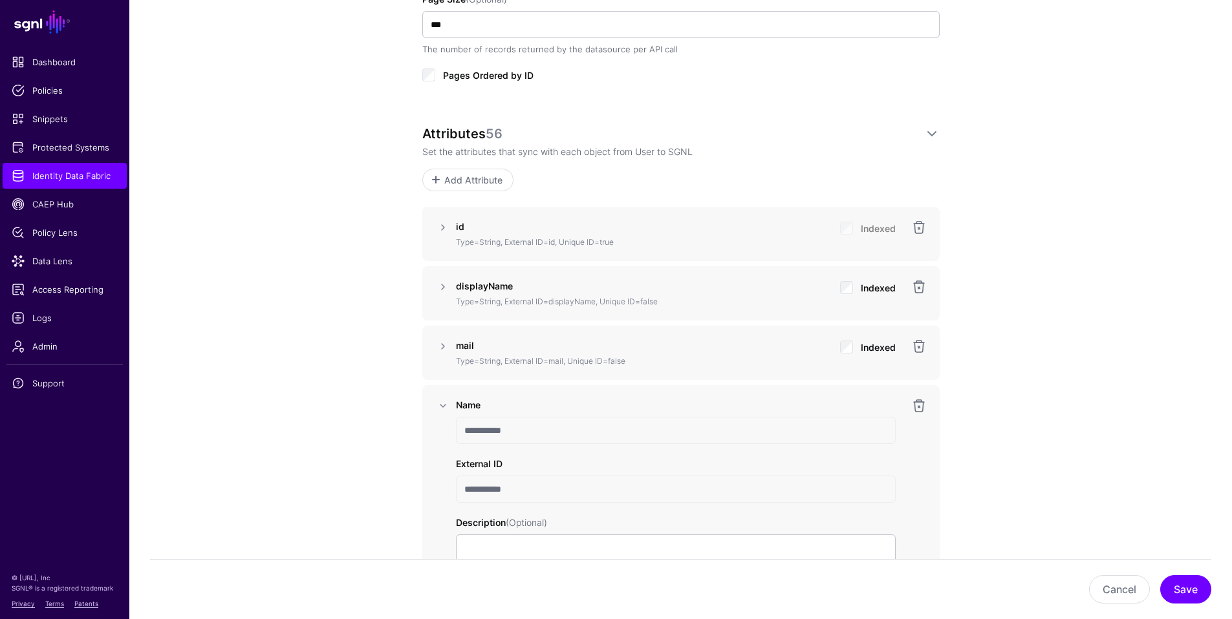
scroll to position [1085, 0]
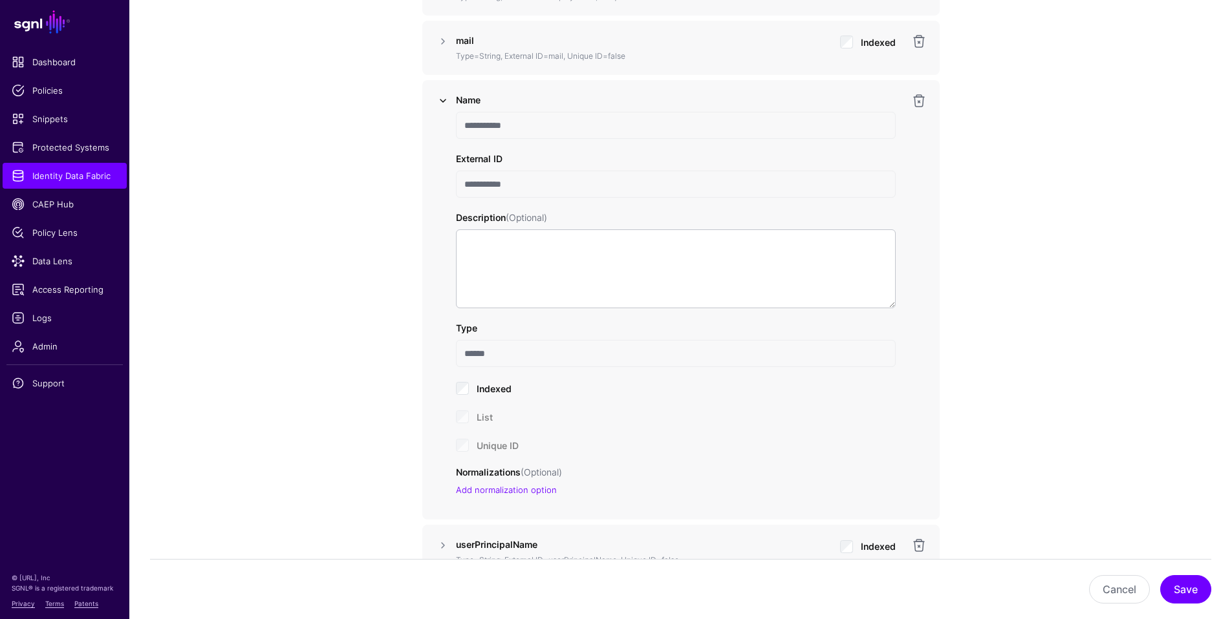
click at [445, 98] on link at bounding box center [443, 101] width 16 height 16
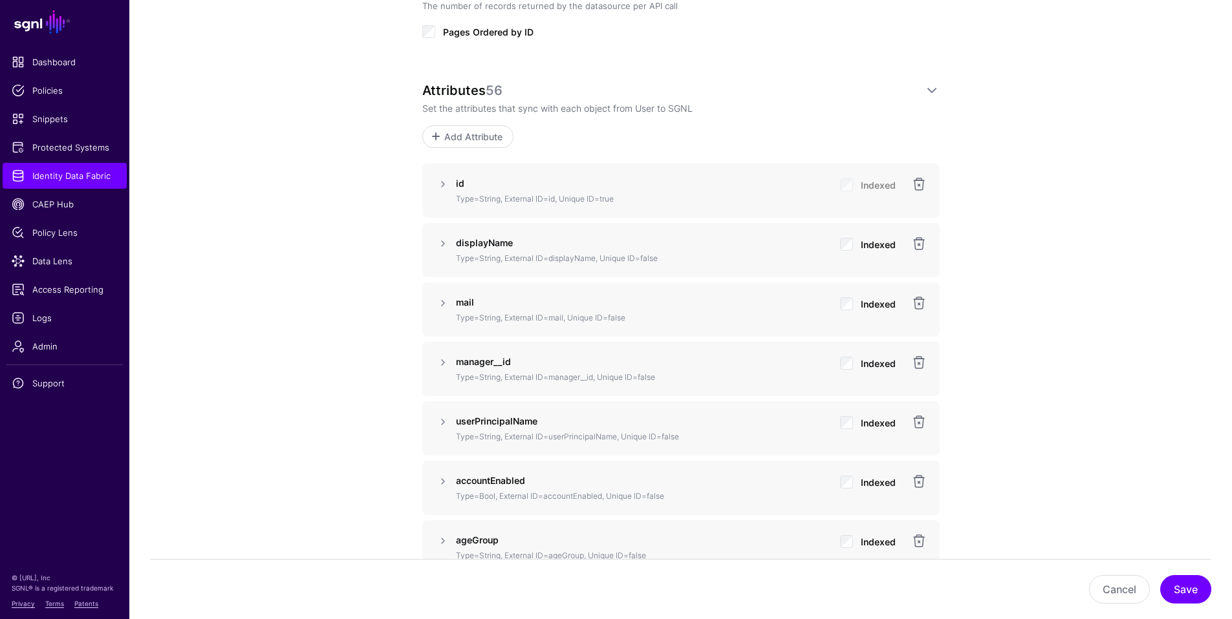
scroll to position [747, 0]
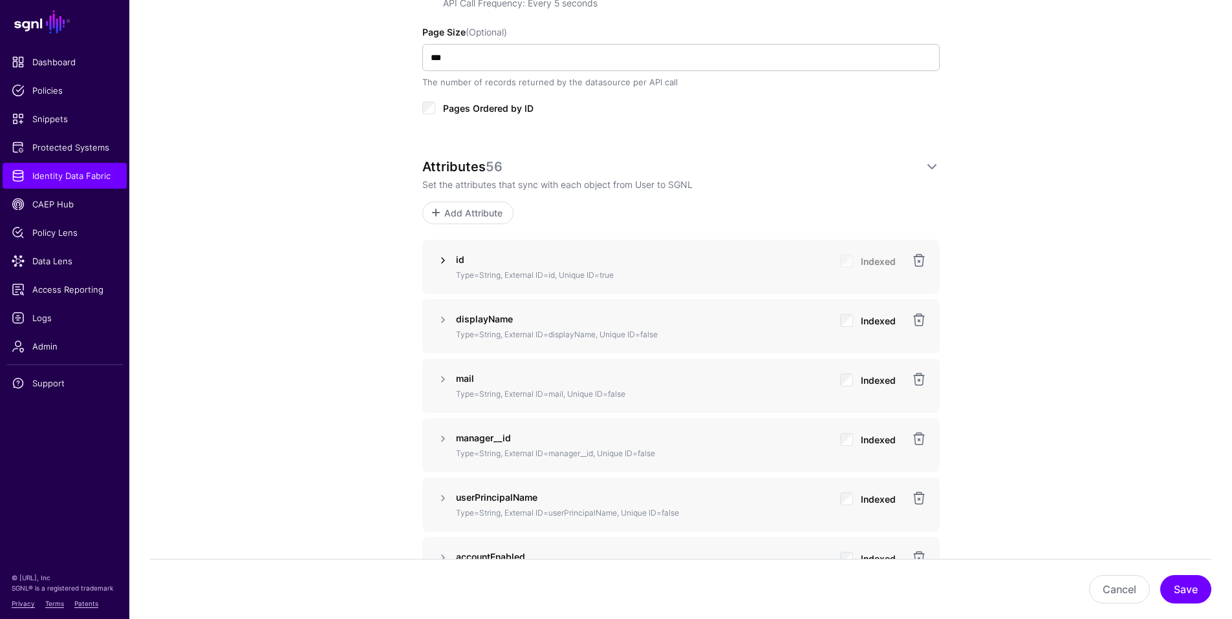
click at [441, 264] on link at bounding box center [443, 261] width 16 height 16
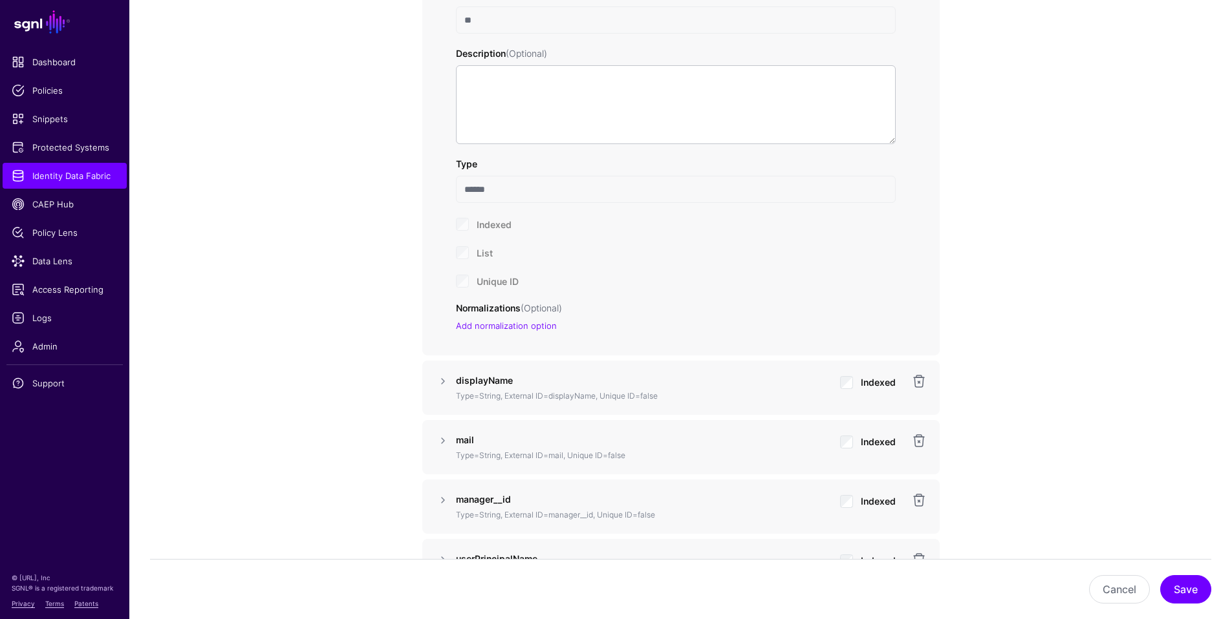
scroll to position [1221, 0]
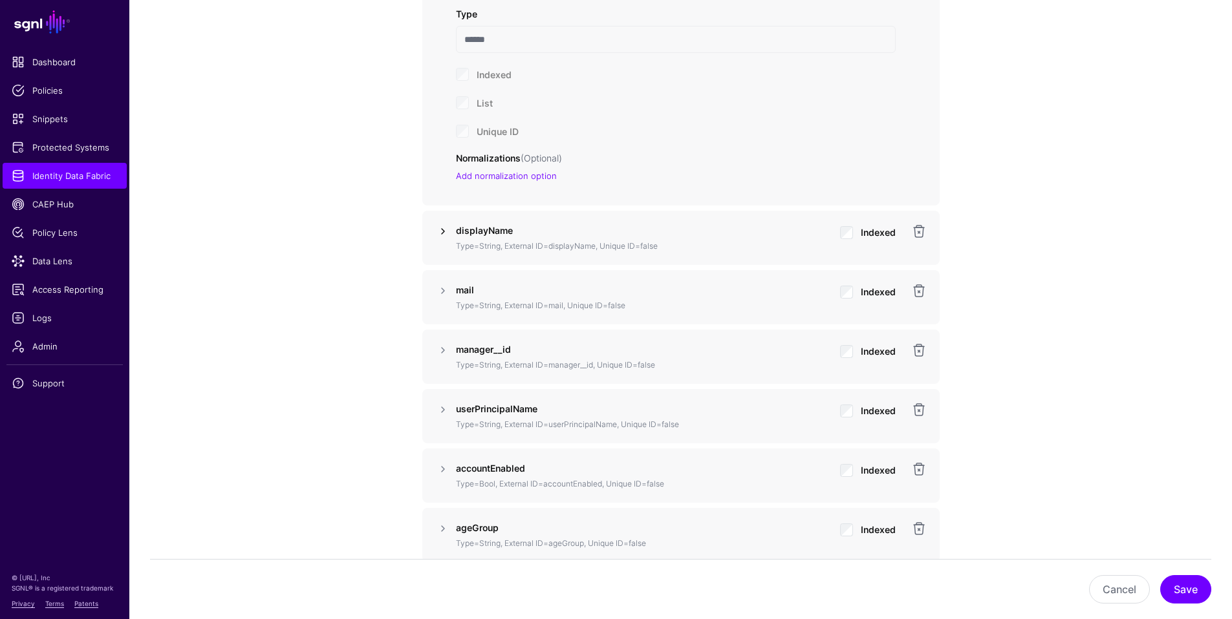
click at [437, 230] on link at bounding box center [443, 232] width 16 height 16
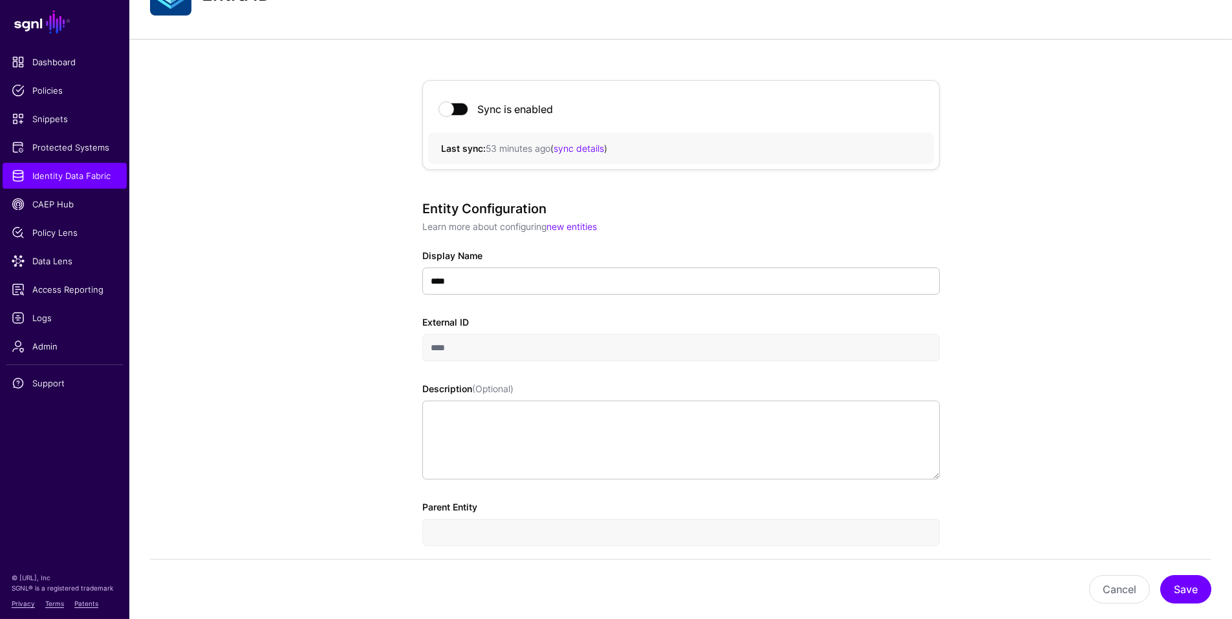
scroll to position [0, 0]
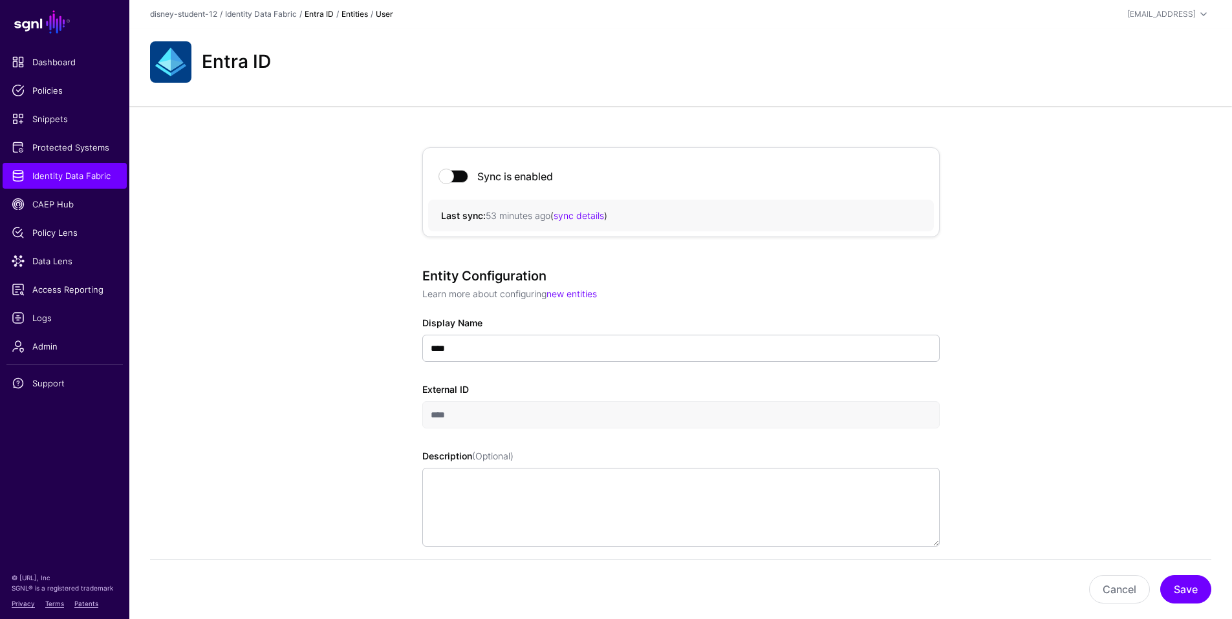
click at [322, 14] on link "Entra ID" at bounding box center [318, 14] width 29 height 10
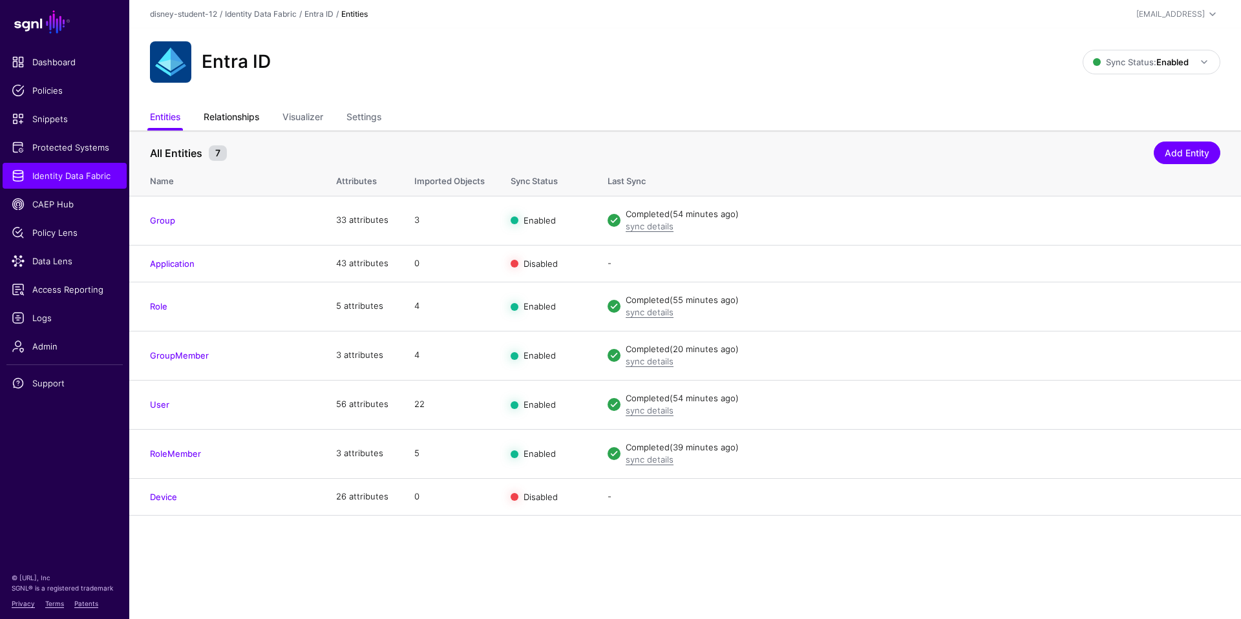
click at [251, 116] on link "Relationships" at bounding box center [232, 118] width 56 height 25
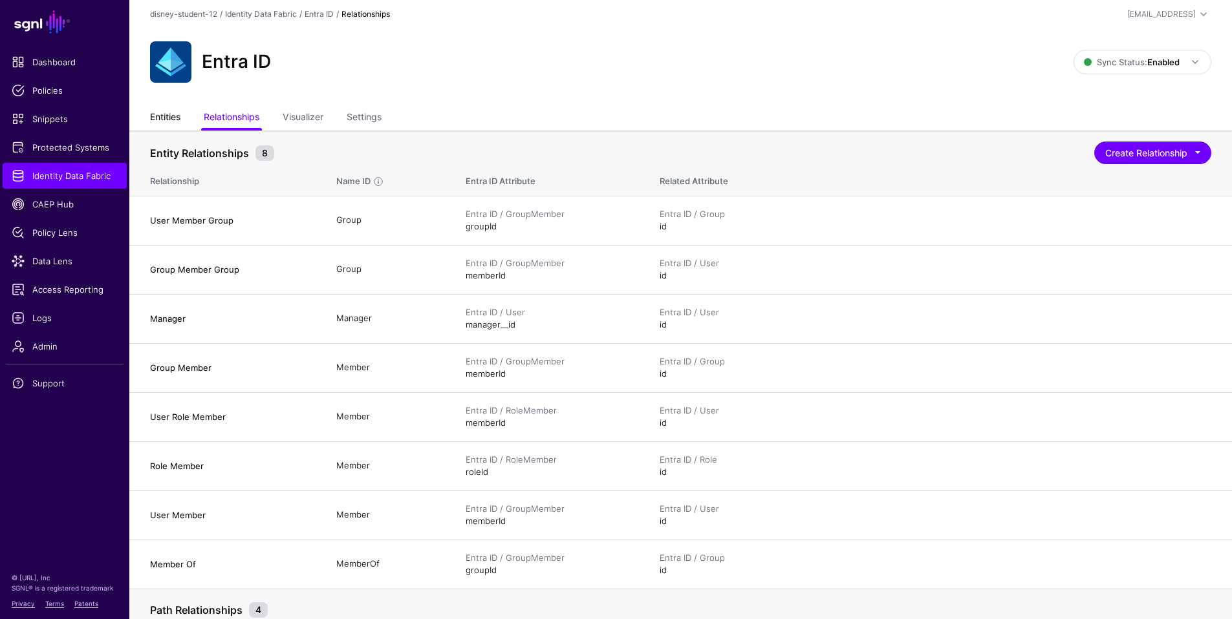
click at [169, 120] on link "Entities" at bounding box center [165, 118] width 30 height 25
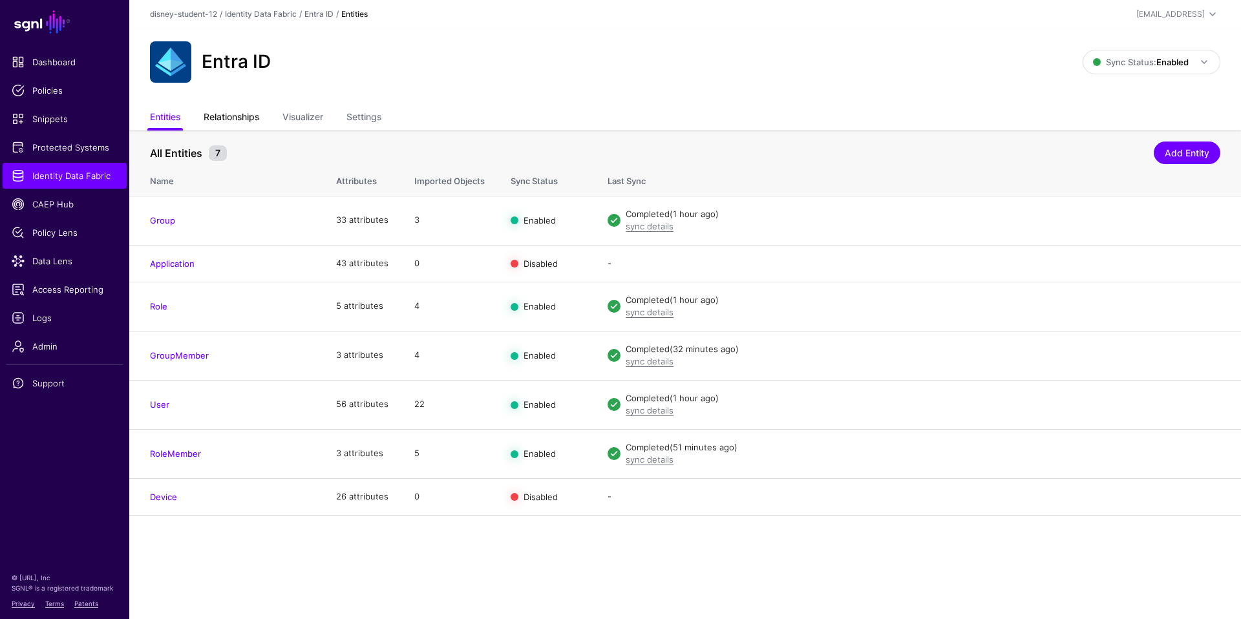
click at [239, 114] on link "Relationships" at bounding box center [232, 118] width 56 height 25
